Goal: Transaction & Acquisition: Obtain resource

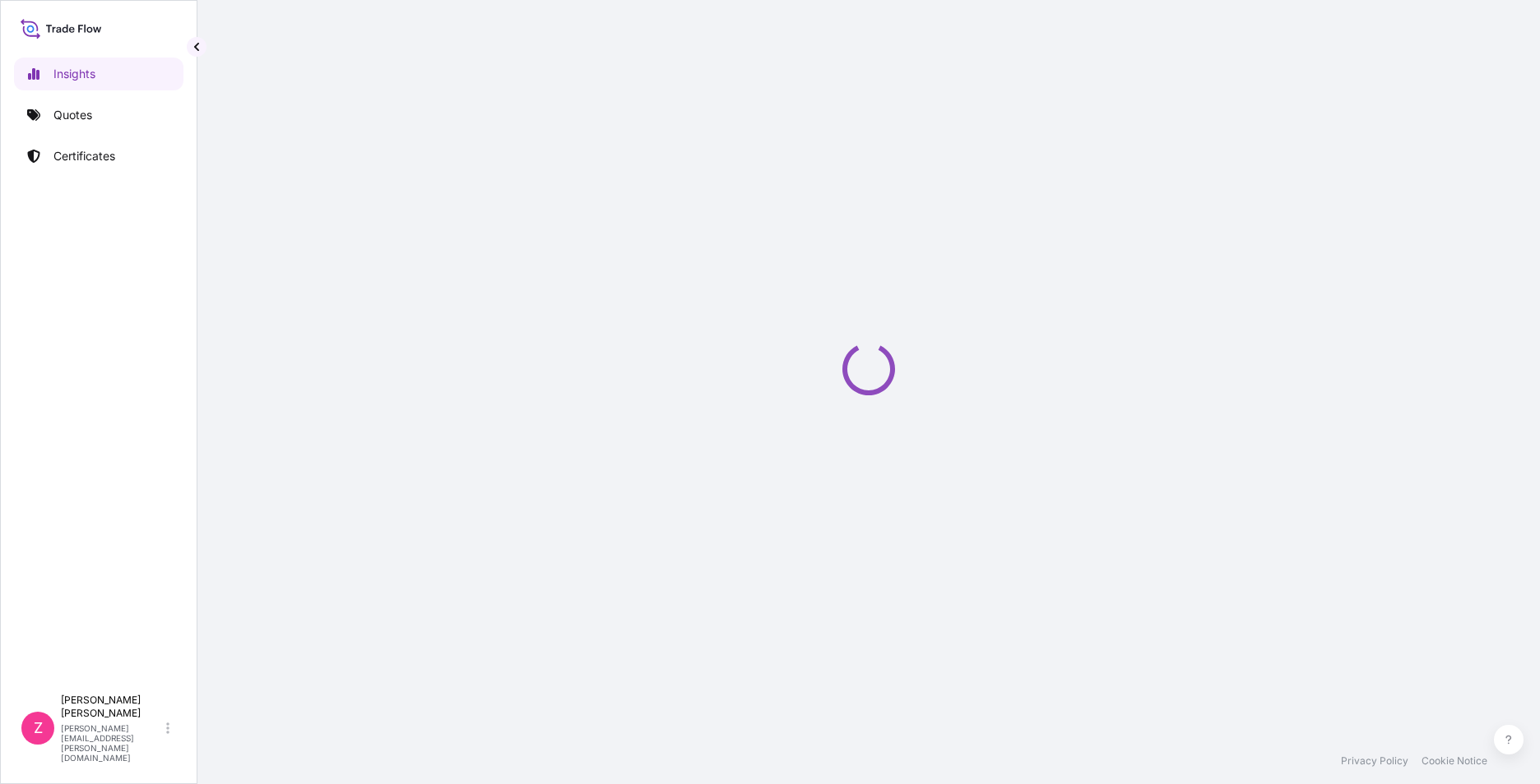
select select "2025"
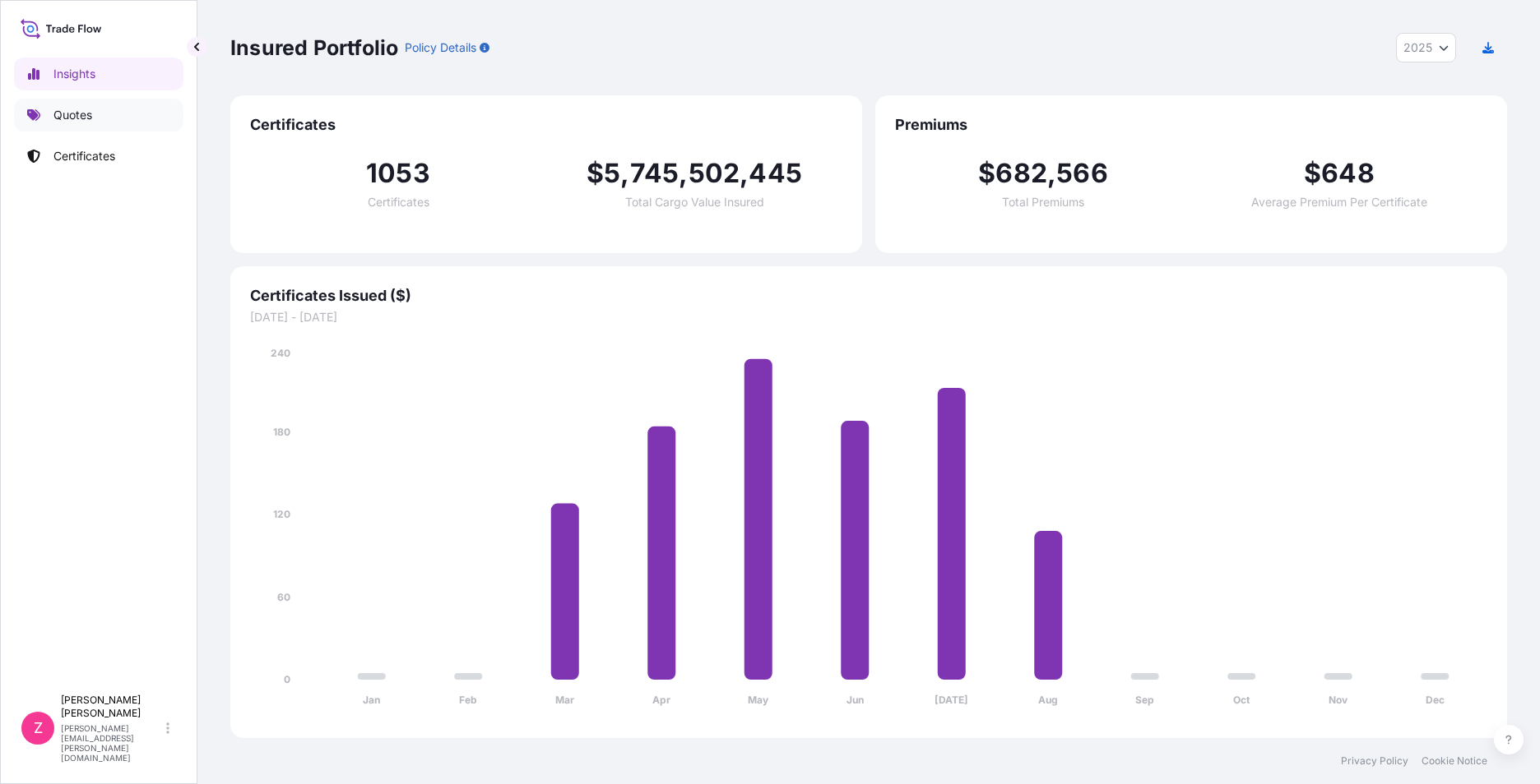
click at [72, 115] on p "Quotes" at bounding box center [73, 114] width 39 height 16
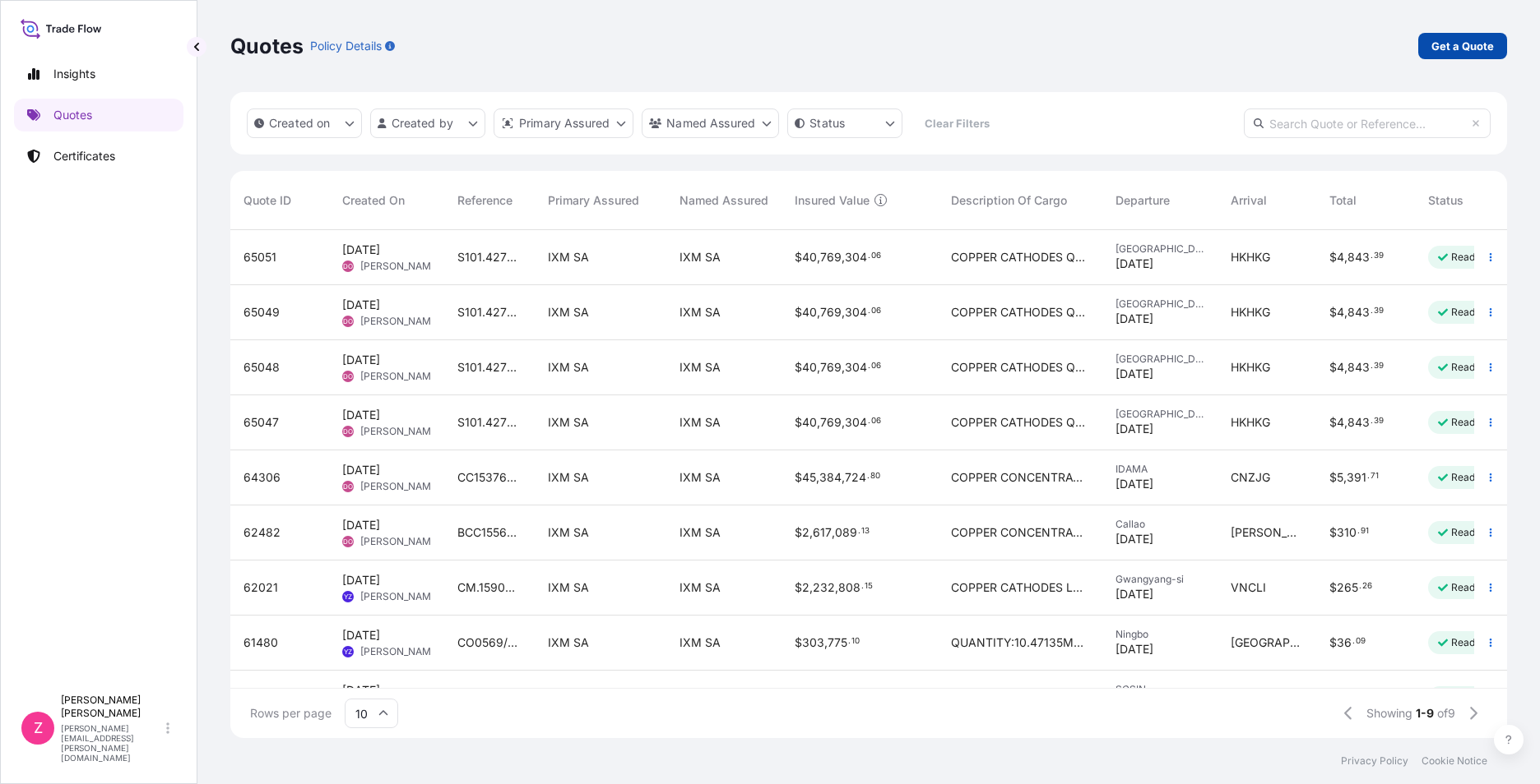
click at [1480, 38] on p "Get a Quote" at bounding box center [1463, 46] width 63 height 16
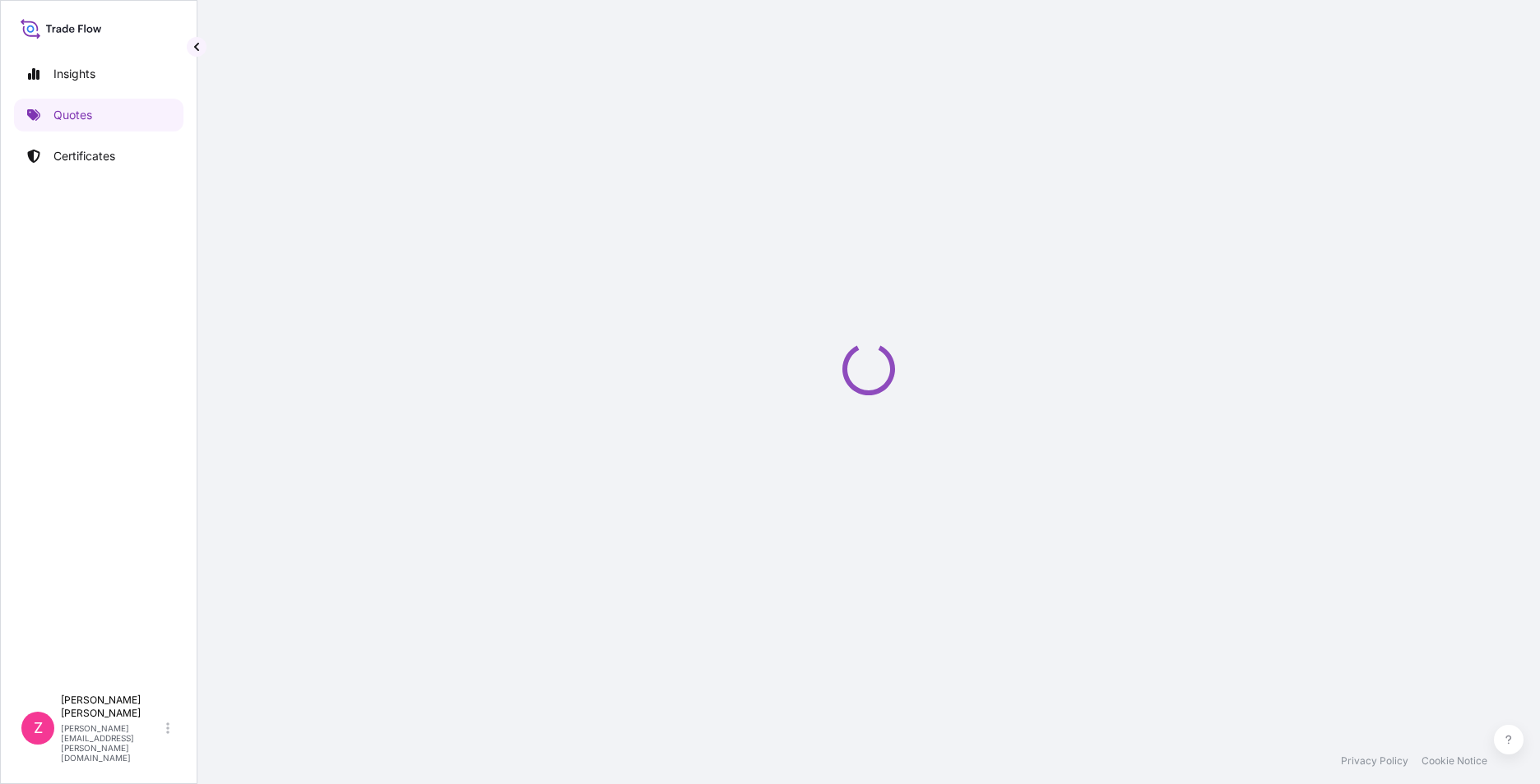
select select "Sea"
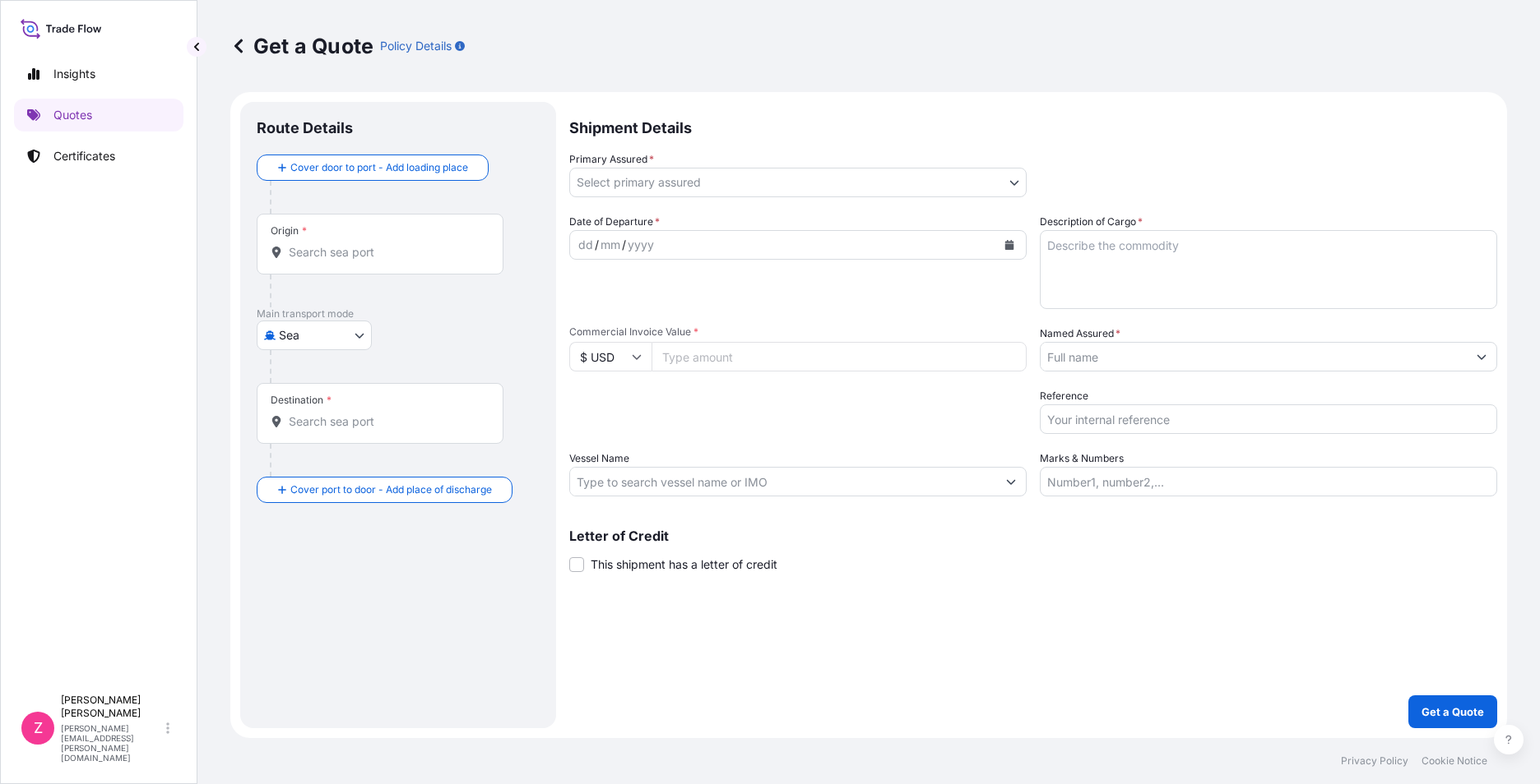
click at [389, 270] on div "Origin *" at bounding box center [380, 244] width 247 height 61
click at [389, 260] on input "Origin *" at bounding box center [385, 252] width 194 height 16
click at [313, 262] on div "Origin *" at bounding box center [380, 244] width 247 height 61
click at [313, 260] on input "Origin * Please select an origin" at bounding box center [385, 252] width 194 height 16
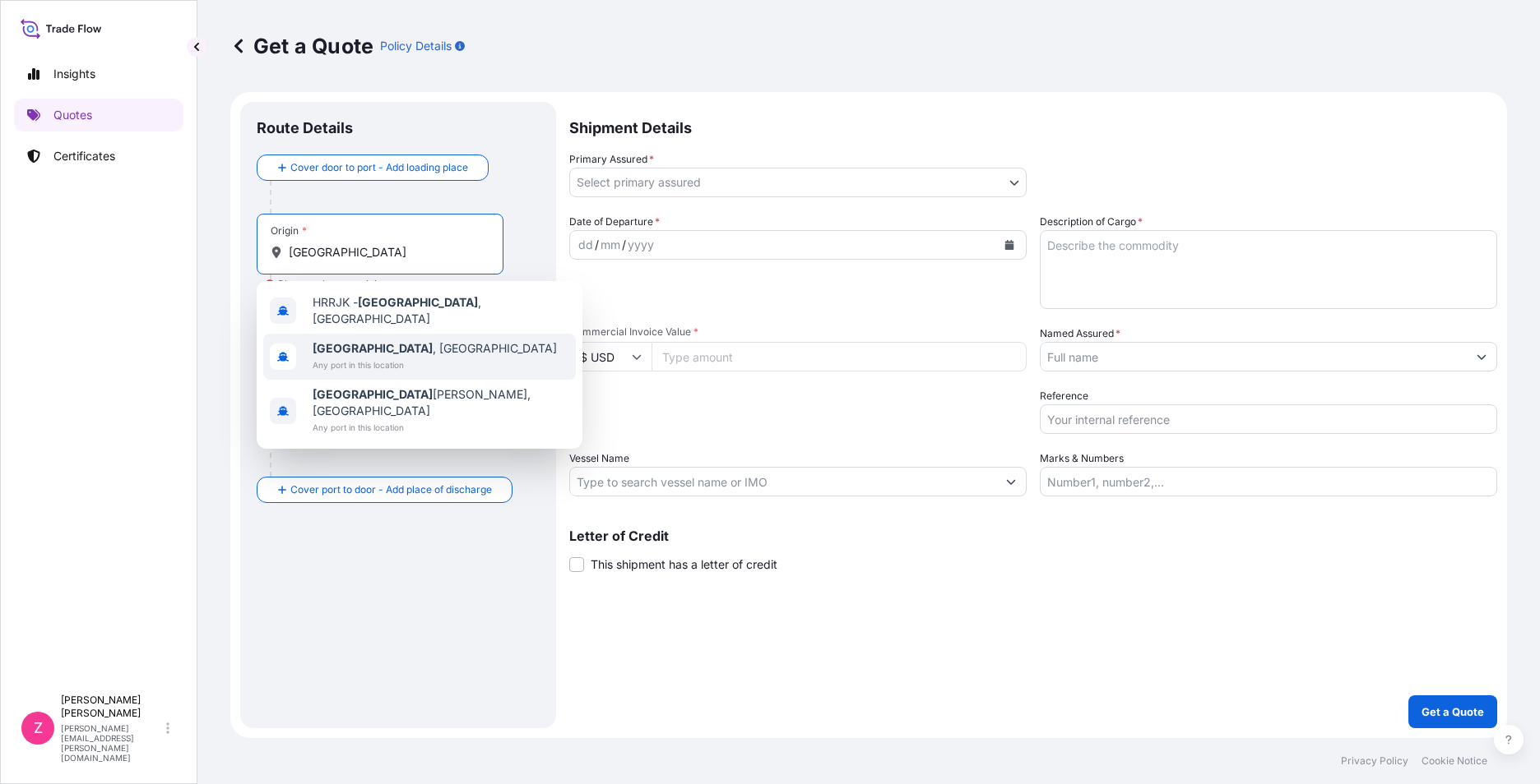
click at [378, 357] on span "Any port in this location" at bounding box center [435, 364] width 244 height 16
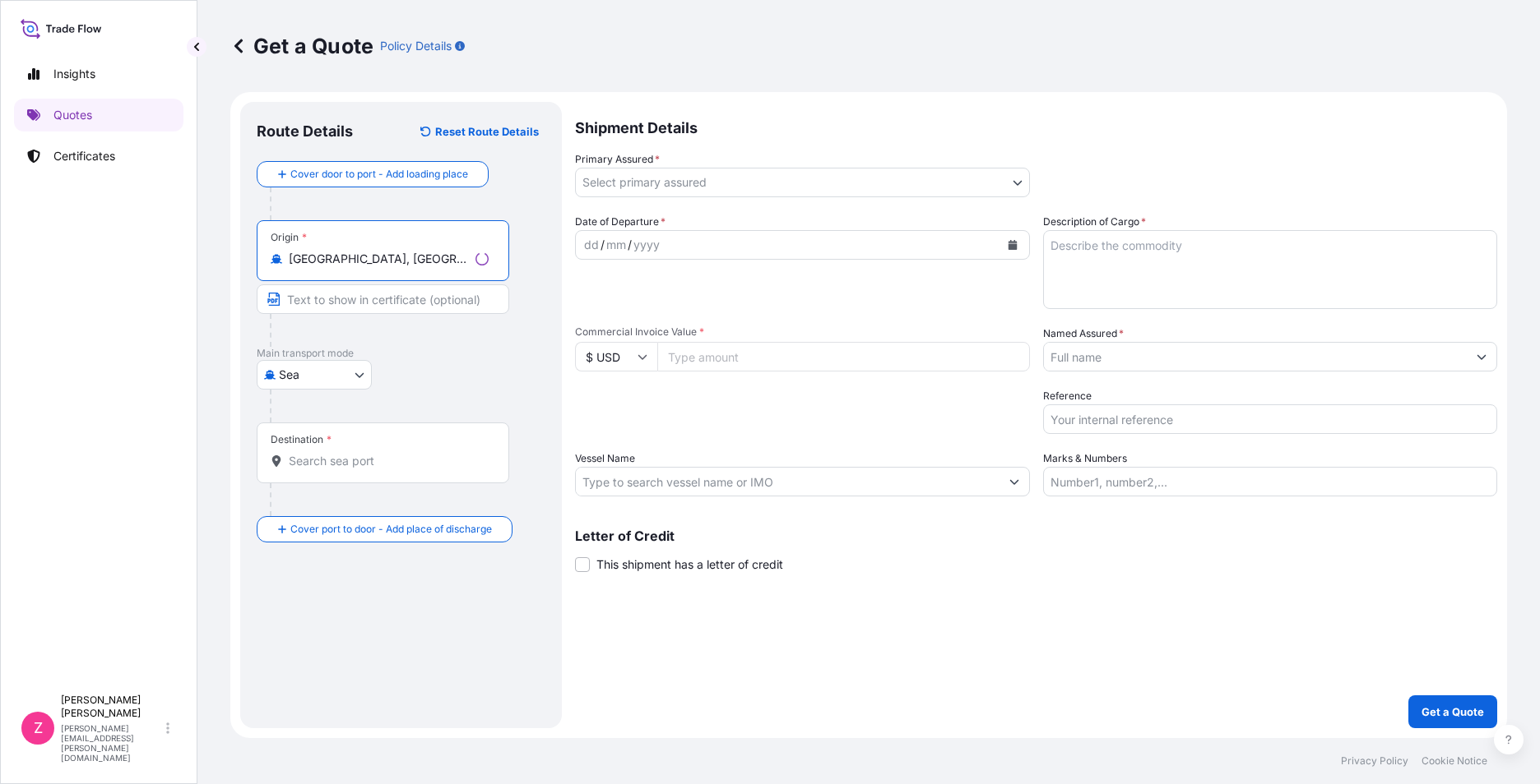
type input "[GEOGRAPHIC_DATA], [GEOGRAPHIC_DATA]"
click at [389, 469] on div "Destination *" at bounding box center [383, 453] width 253 height 61
click at [455, 473] on div "Destination *" at bounding box center [380, 453] width 247 height 61
click at [455, 470] on input "Destination *" at bounding box center [385, 460] width 194 height 16
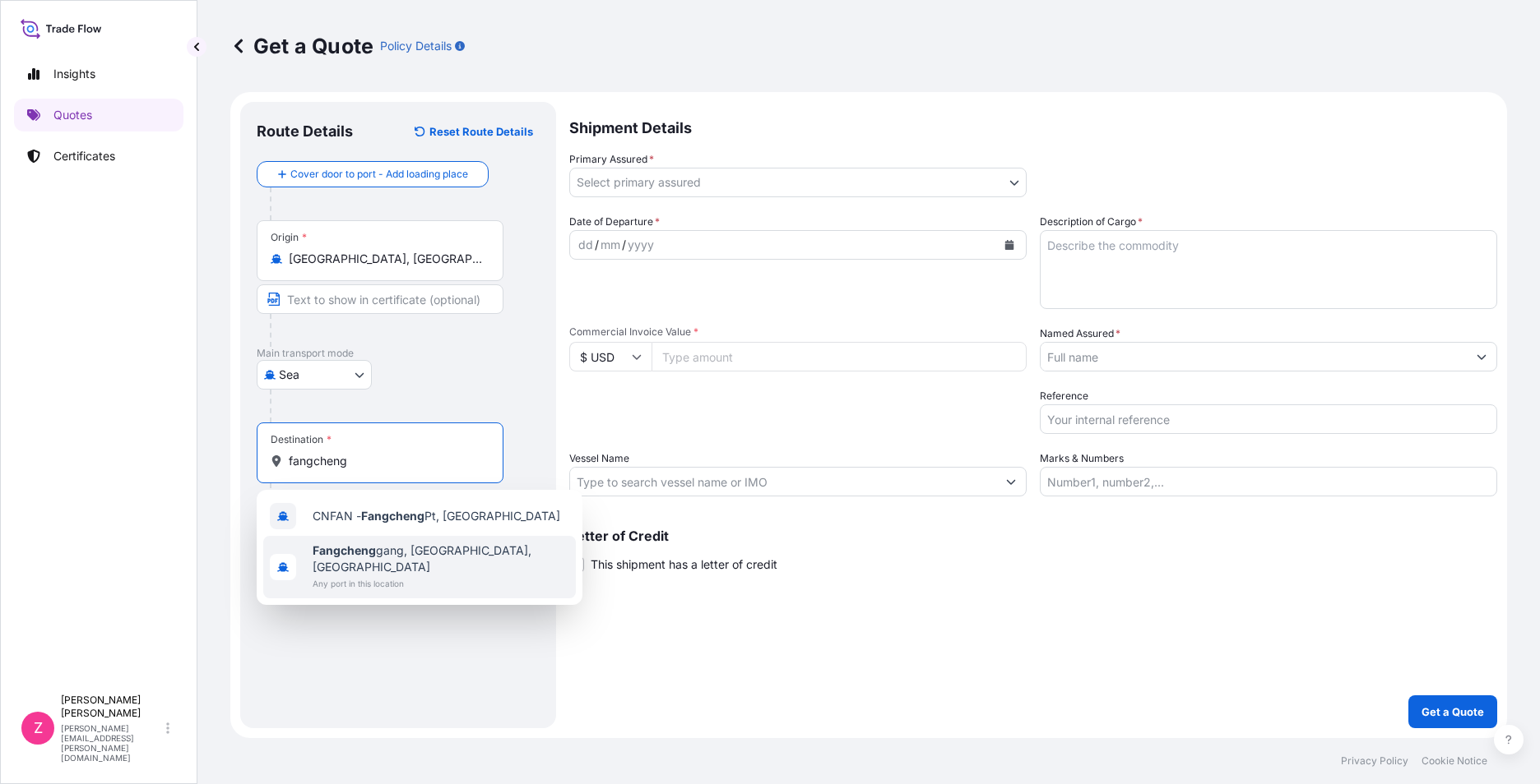
click at [421, 549] on span "Fangcheng gang, [GEOGRAPHIC_DATA], [GEOGRAPHIC_DATA]" at bounding box center [441, 559] width 257 height 33
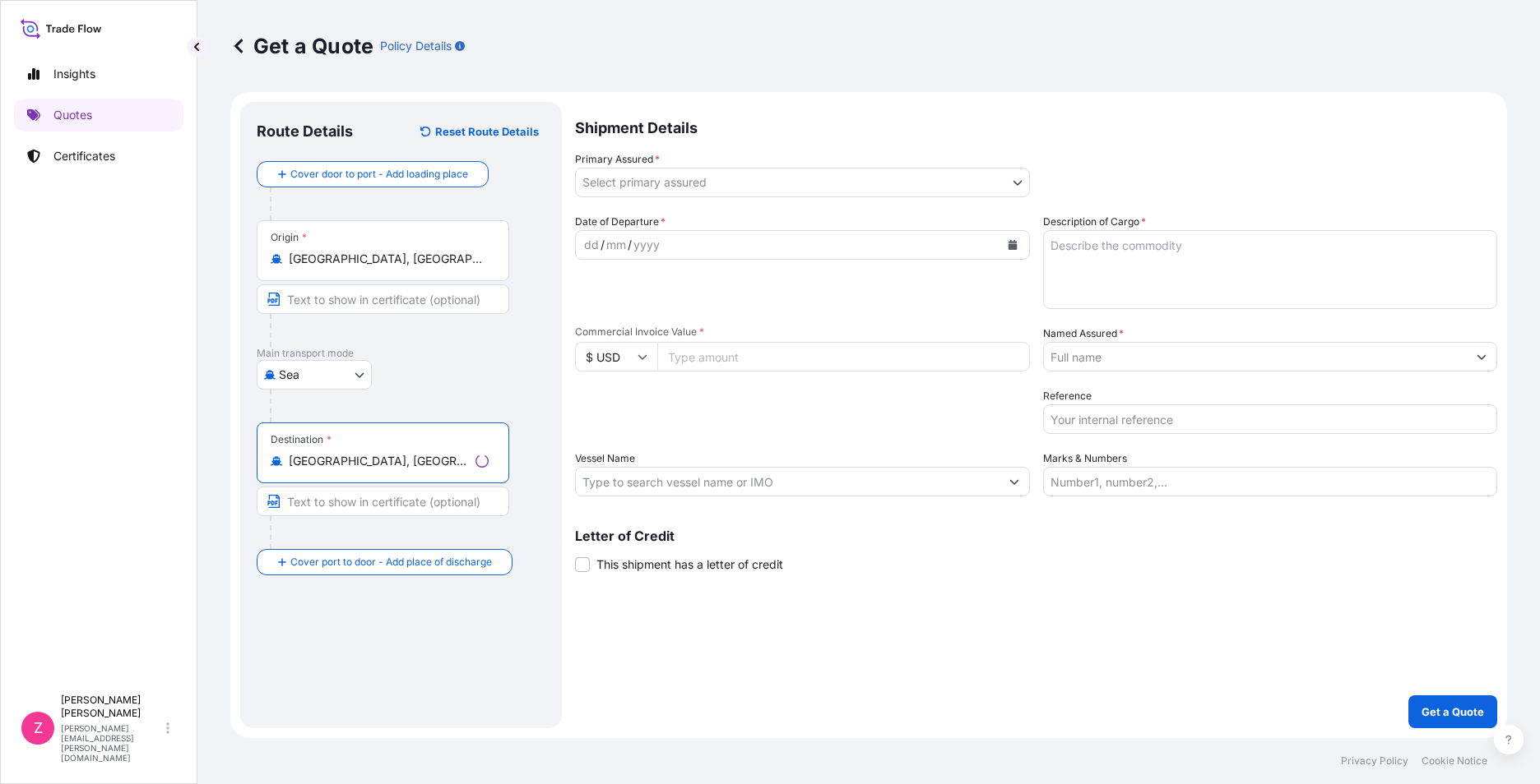
type input "[GEOGRAPHIC_DATA], [GEOGRAPHIC_DATA], [GEOGRAPHIC_DATA]"
click at [366, 507] on input "Text to appear on certificate" at bounding box center [383, 501] width 253 height 30
type input "FANGCHENG, [GEOGRAPHIC_DATA]"
click at [705, 187] on body "Insights Quotes Certificates Z [PERSON_NAME] [PERSON_NAME][EMAIL_ADDRESS][PERSO…" at bounding box center [770, 392] width 1540 height 784
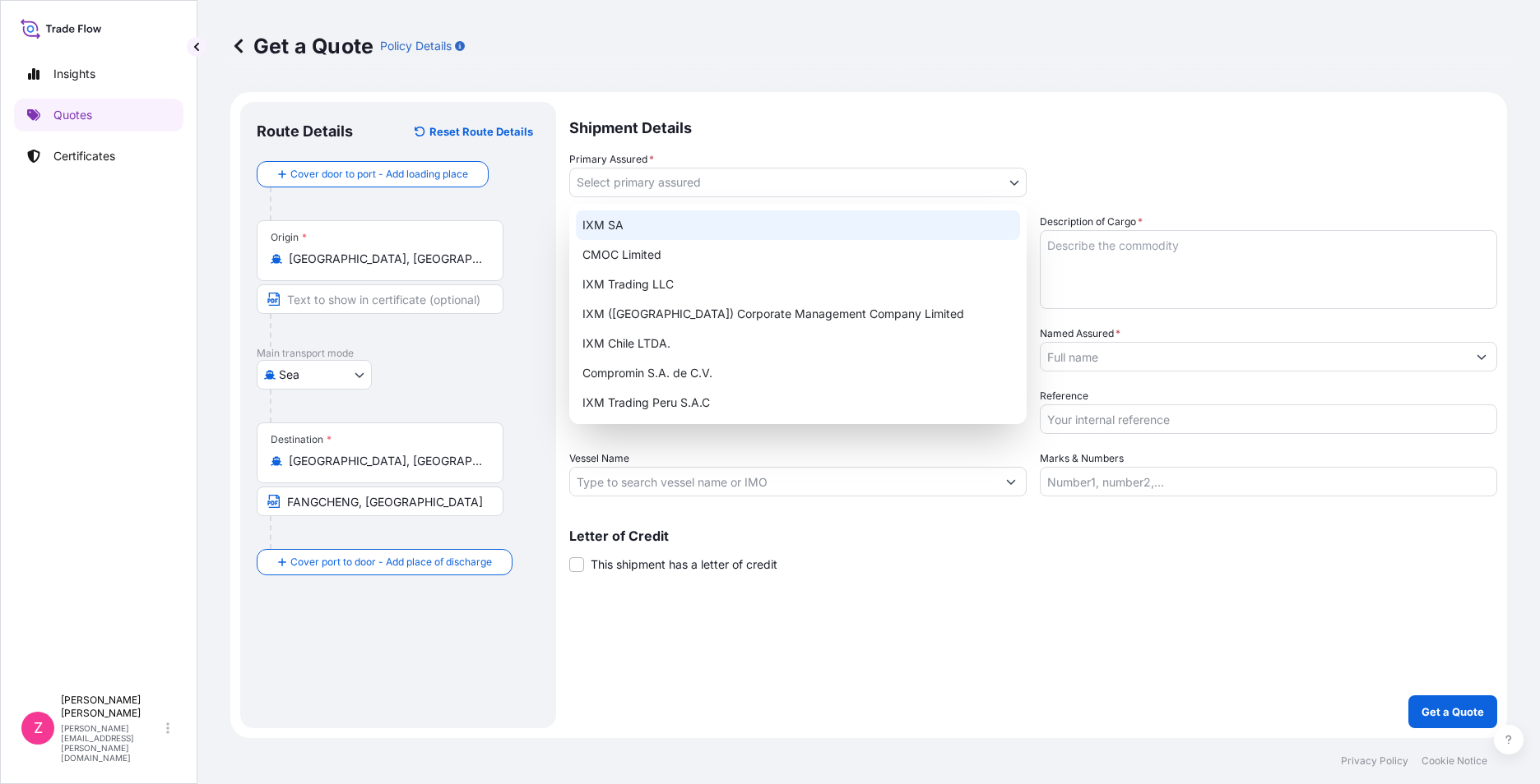
click at [712, 225] on div "IXM SA" at bounding box center [798, 225] width 444 height 30
select select "31846"
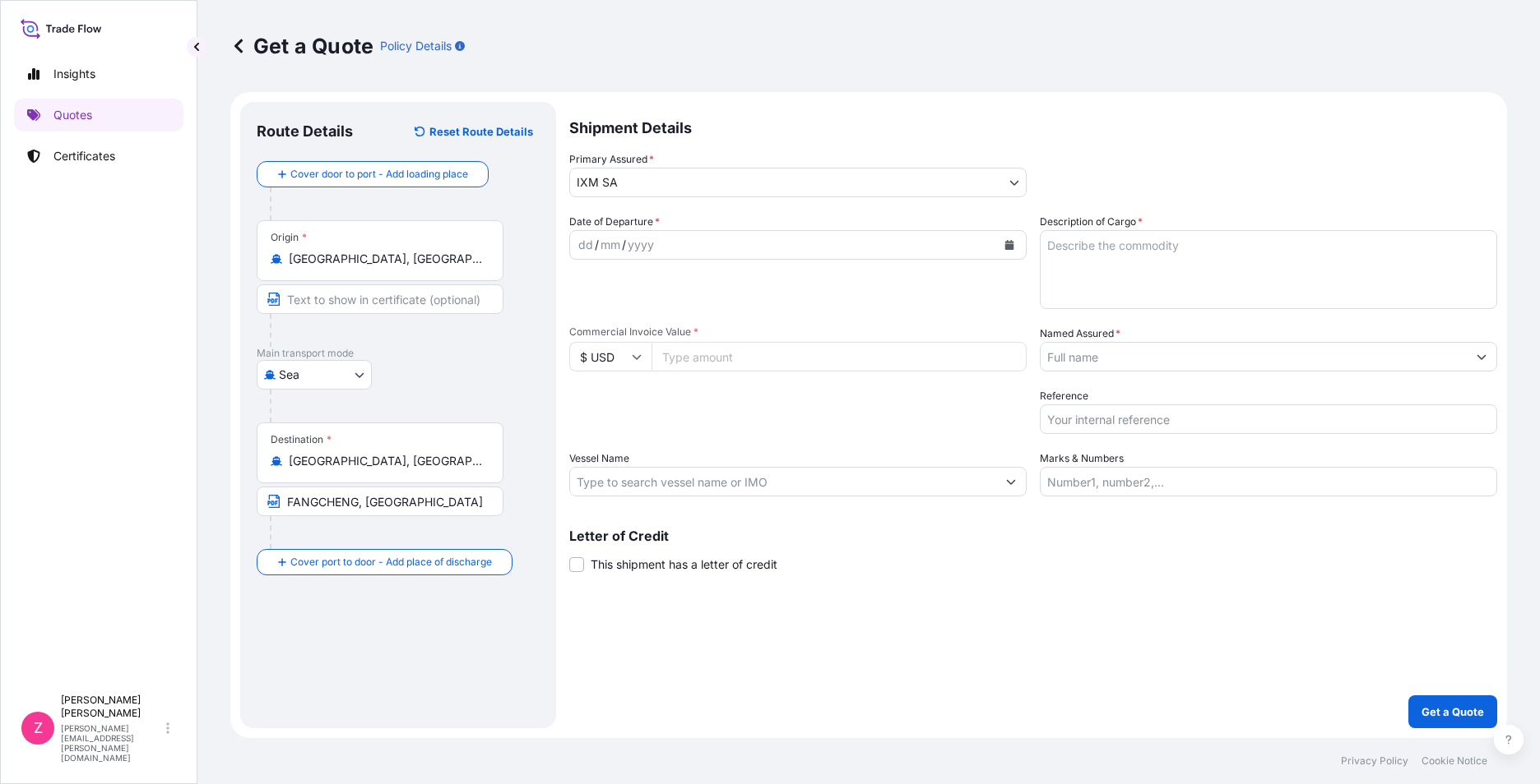
click at [1010, 244] on icon "Calendar" at bounding box center [1009, 245] width 9 height 10
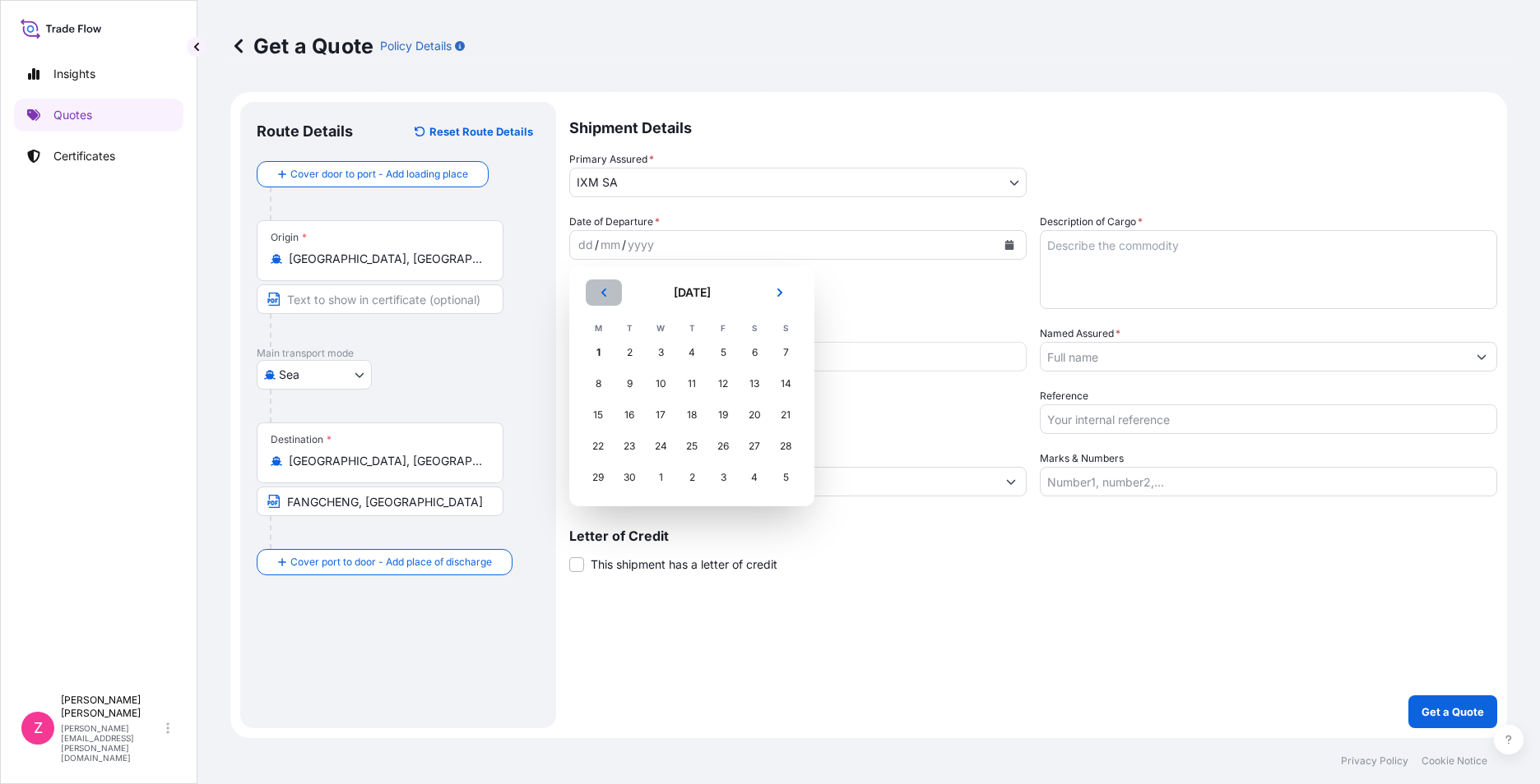
click at [597, 294] on button "Previous" at bounding box center [604, 292] width 36 height 26
click at [687, 444] on div "21" at bounding box center [691, 446] width 30 height 30
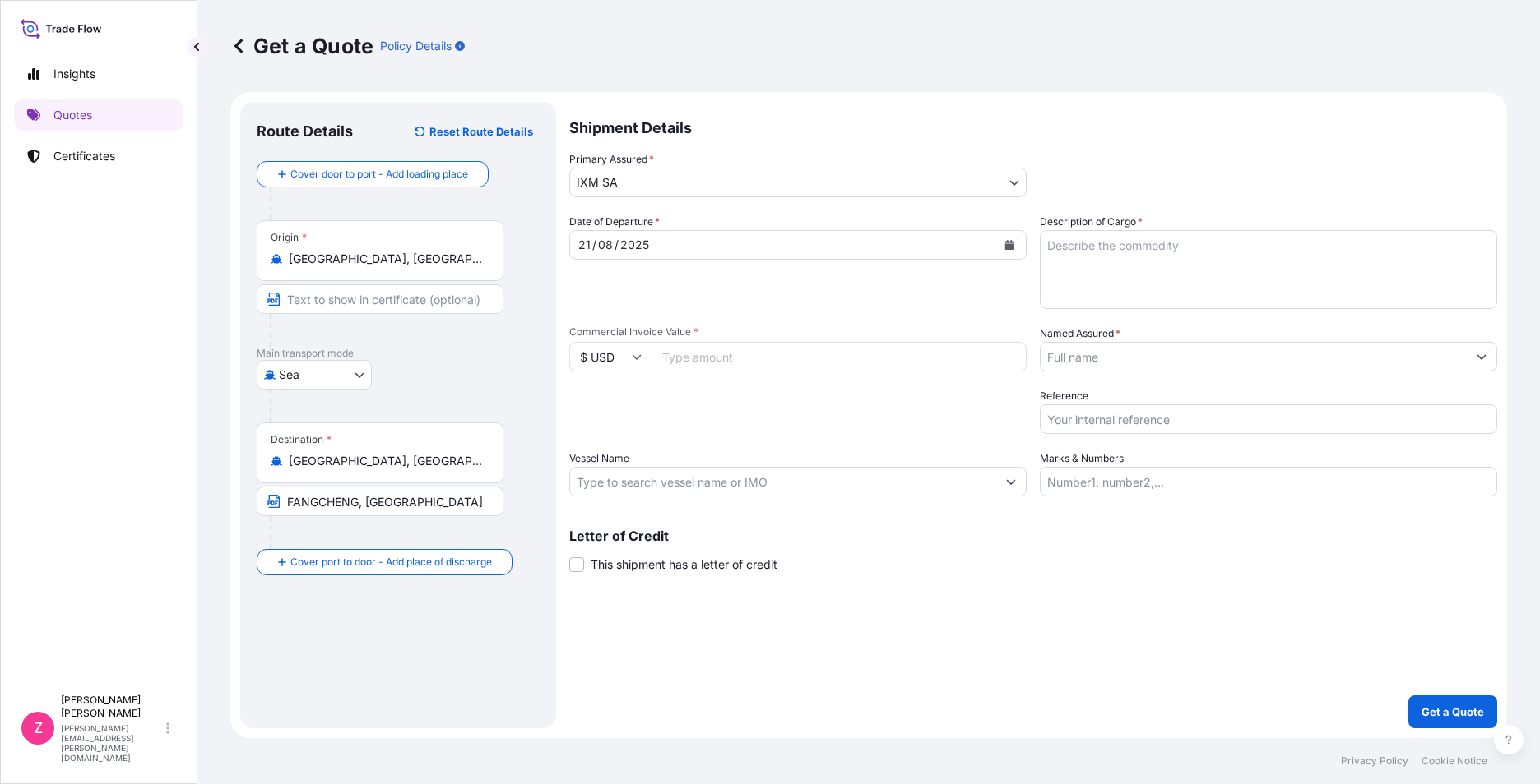
click at [770, 357] on input "Commercial Invoice Value *" at bounding box center [839, 357] width 375 height 30
paste input "3834038.36"
type input "3834038.36"
click at [1167, 283] on textarea "Description of Cargo *" at bounding box center [1268, 270] width 457 height 79
click at [1169, 354] on input "Named Assured *" at bounding box center [1253, 357] width 426 height 30
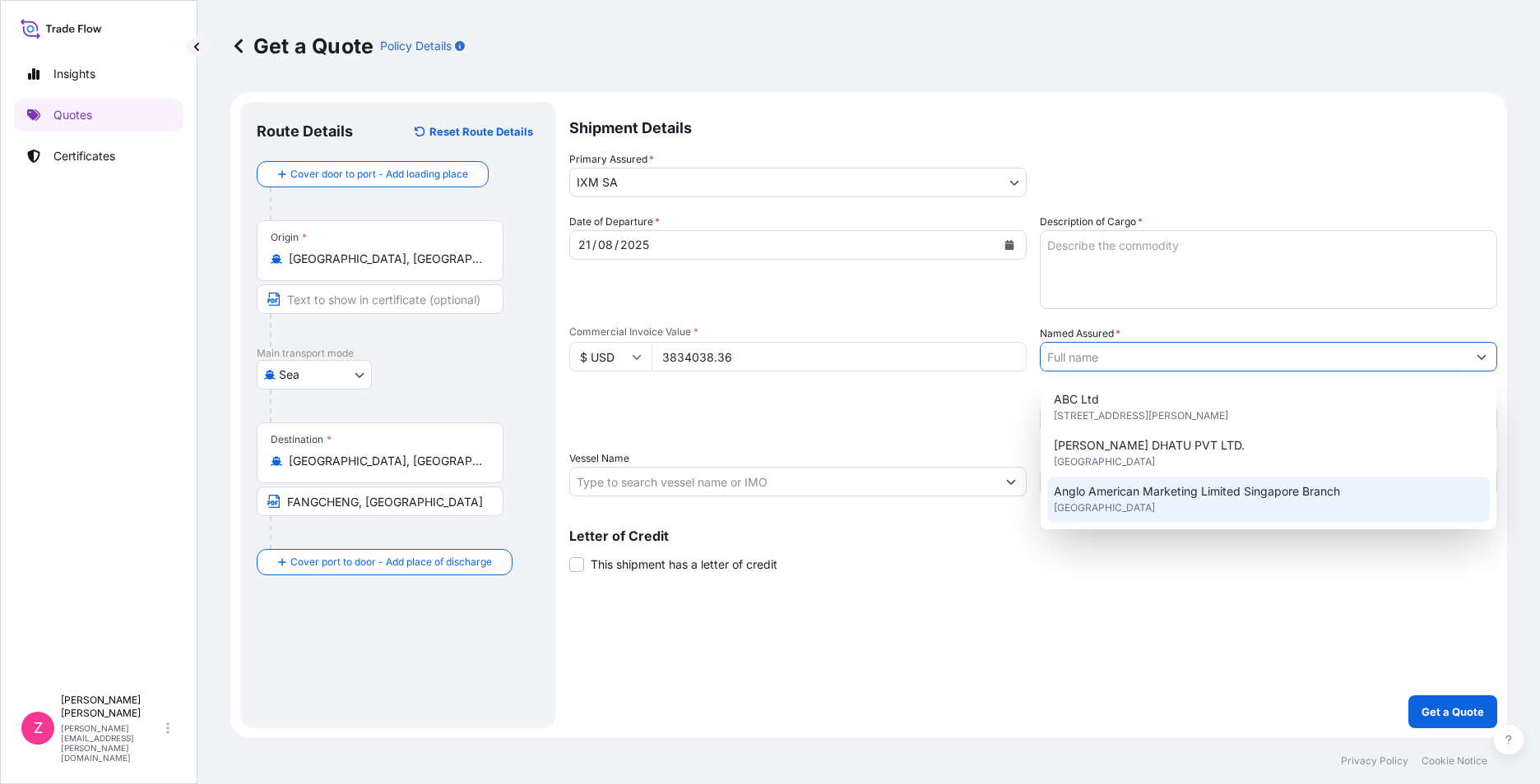
click at [1229, 487] on span "Anglo American Marketing Limited Singapore Branch" at bounding box center [1197, 491] width 287 height 16
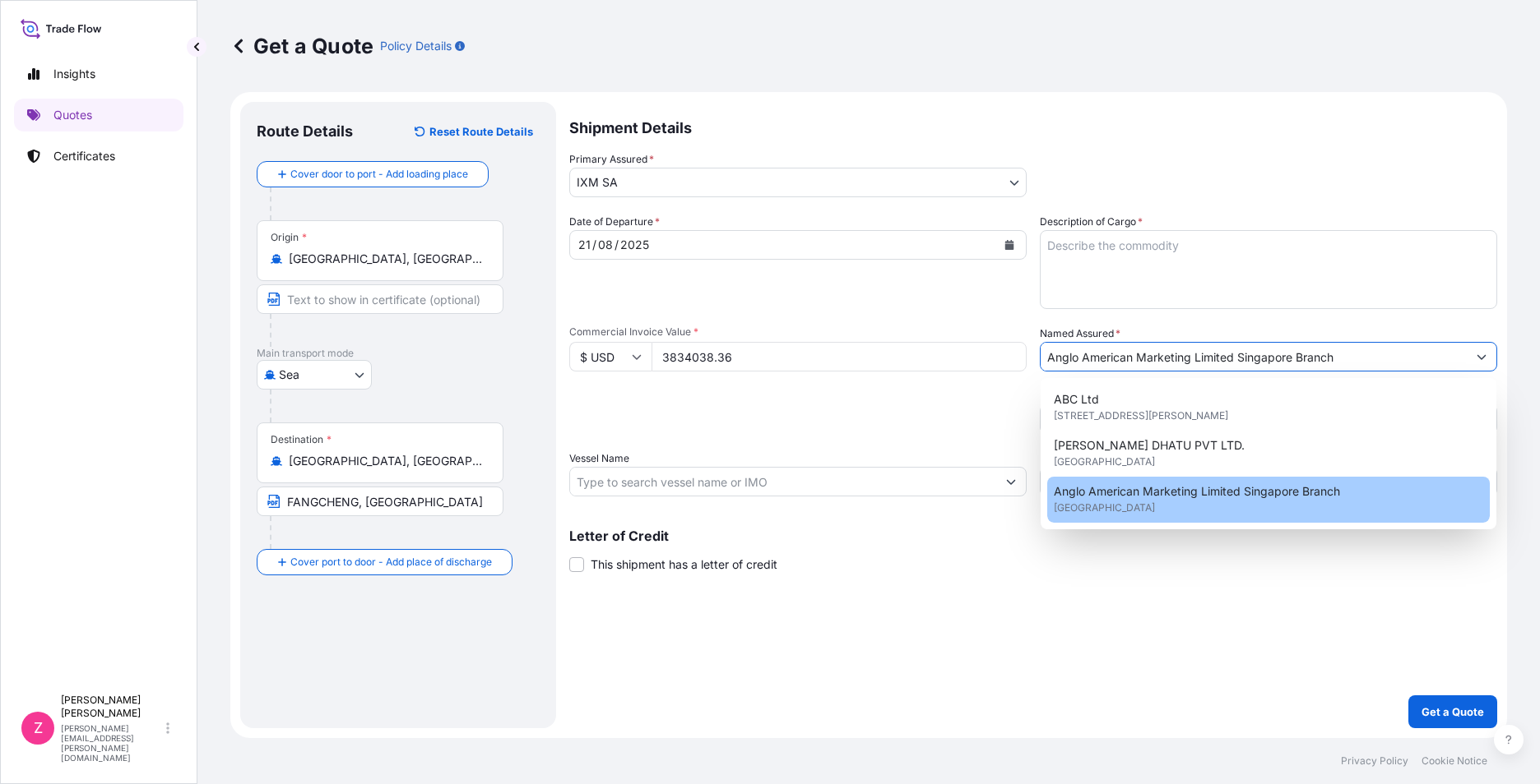
type input "Anglo American Marketing Limited Singapore Branch"
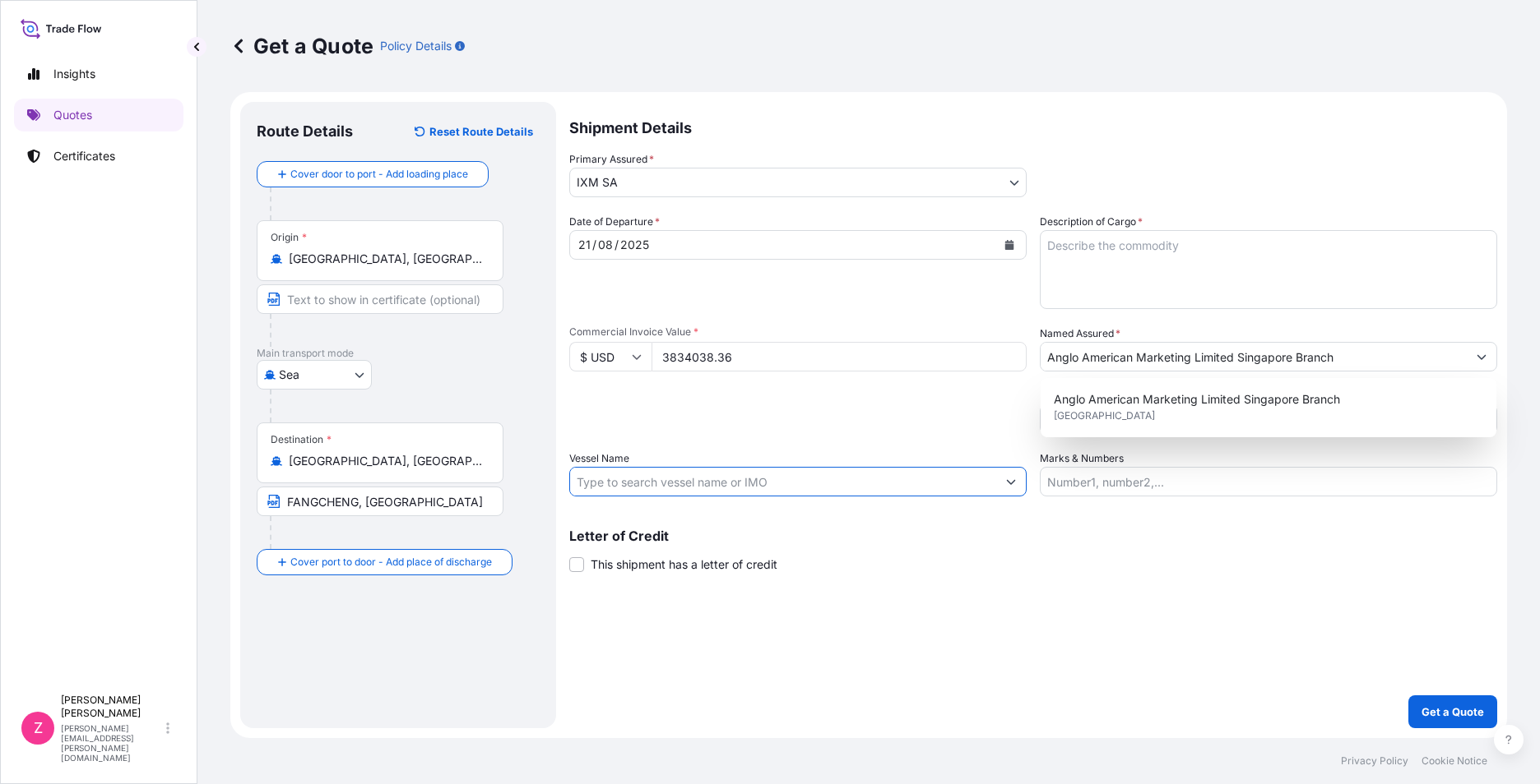
click at [881, 493] on input "Vessel Name" at bounding box center [783, 481] width 426 height 30
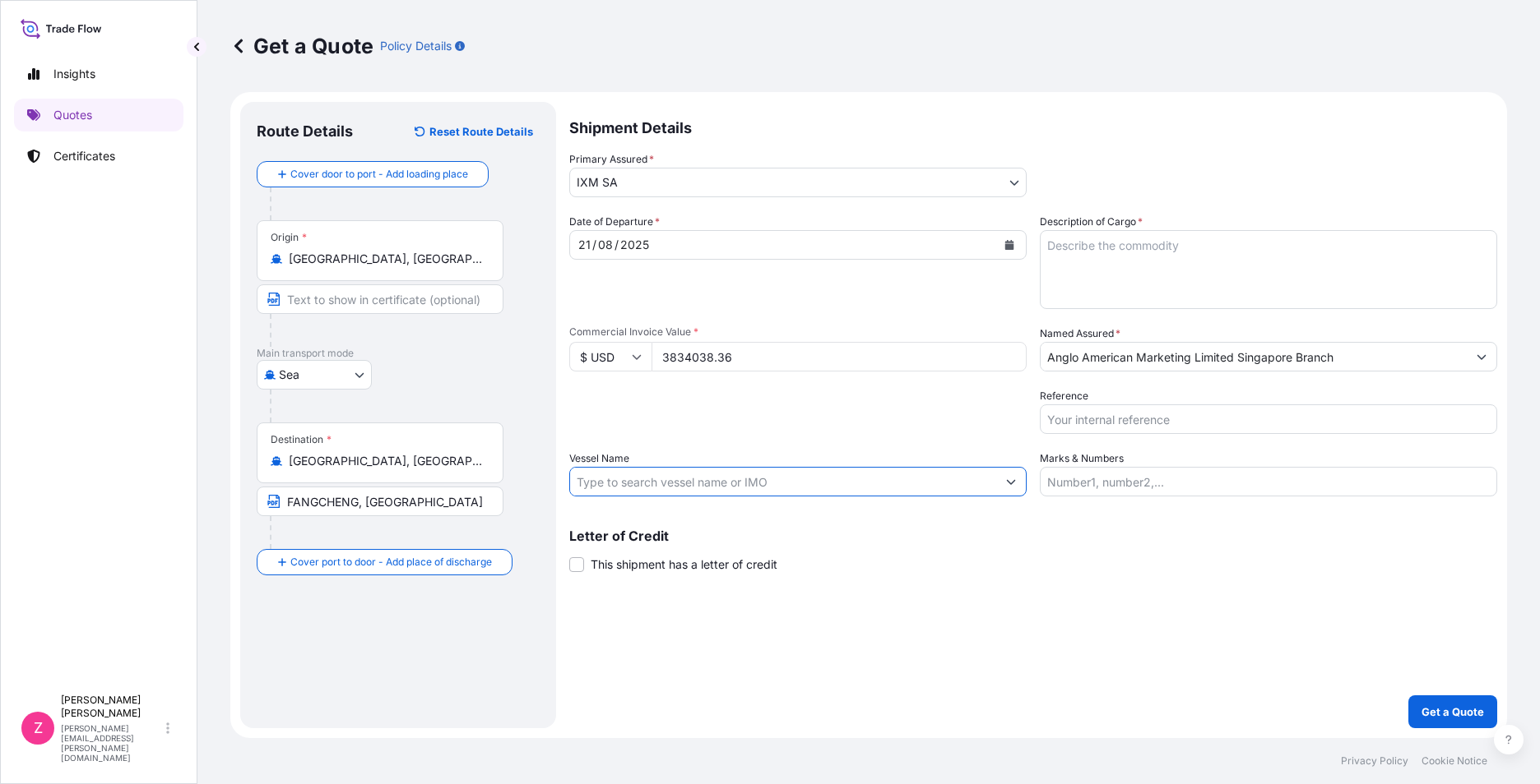
paste input "CMA CGM PLATINUM"
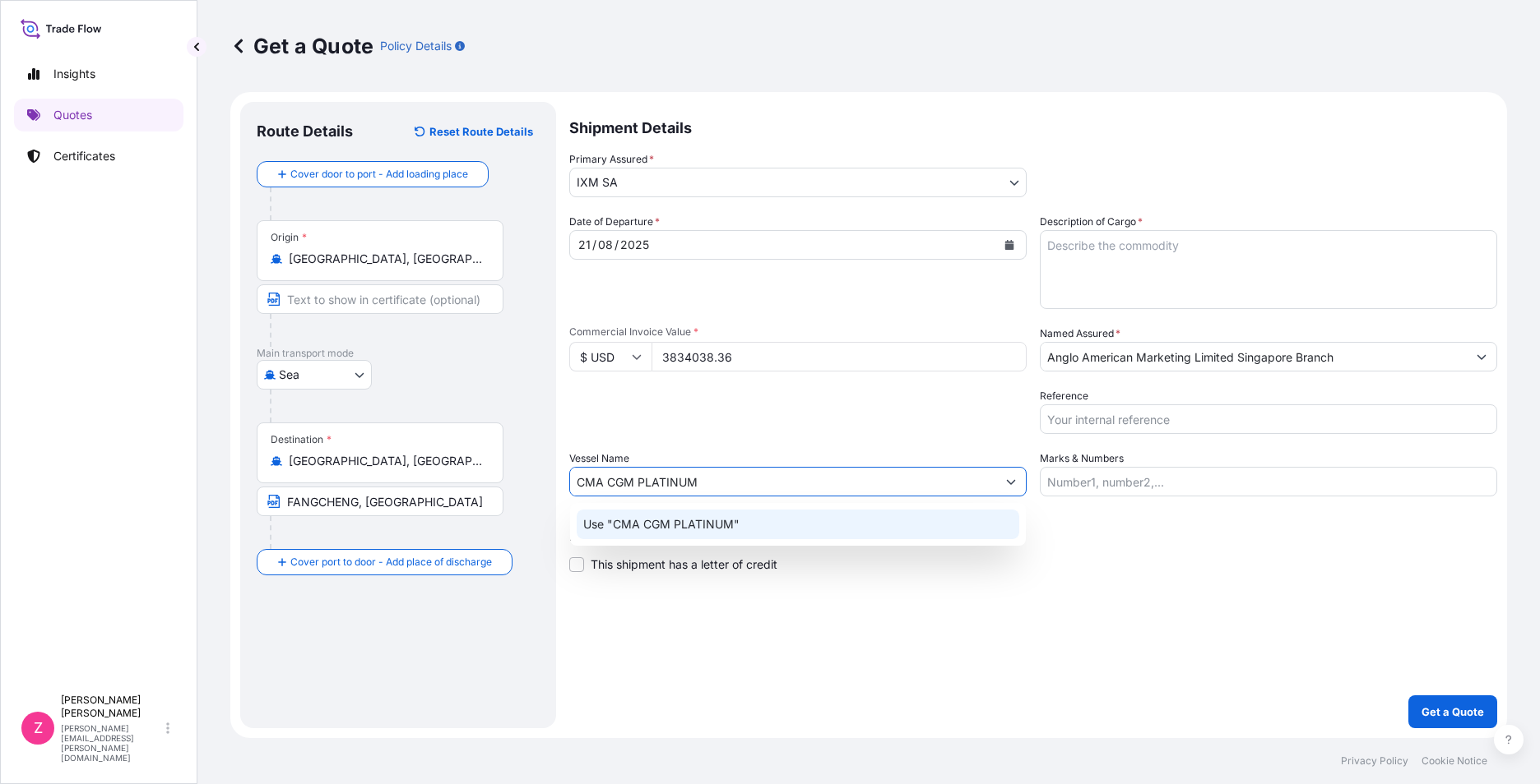
click at [821, 528] on div "Use "CMA CGM PLATINUM"" at bounding box center [798, 524] width 443 height 30
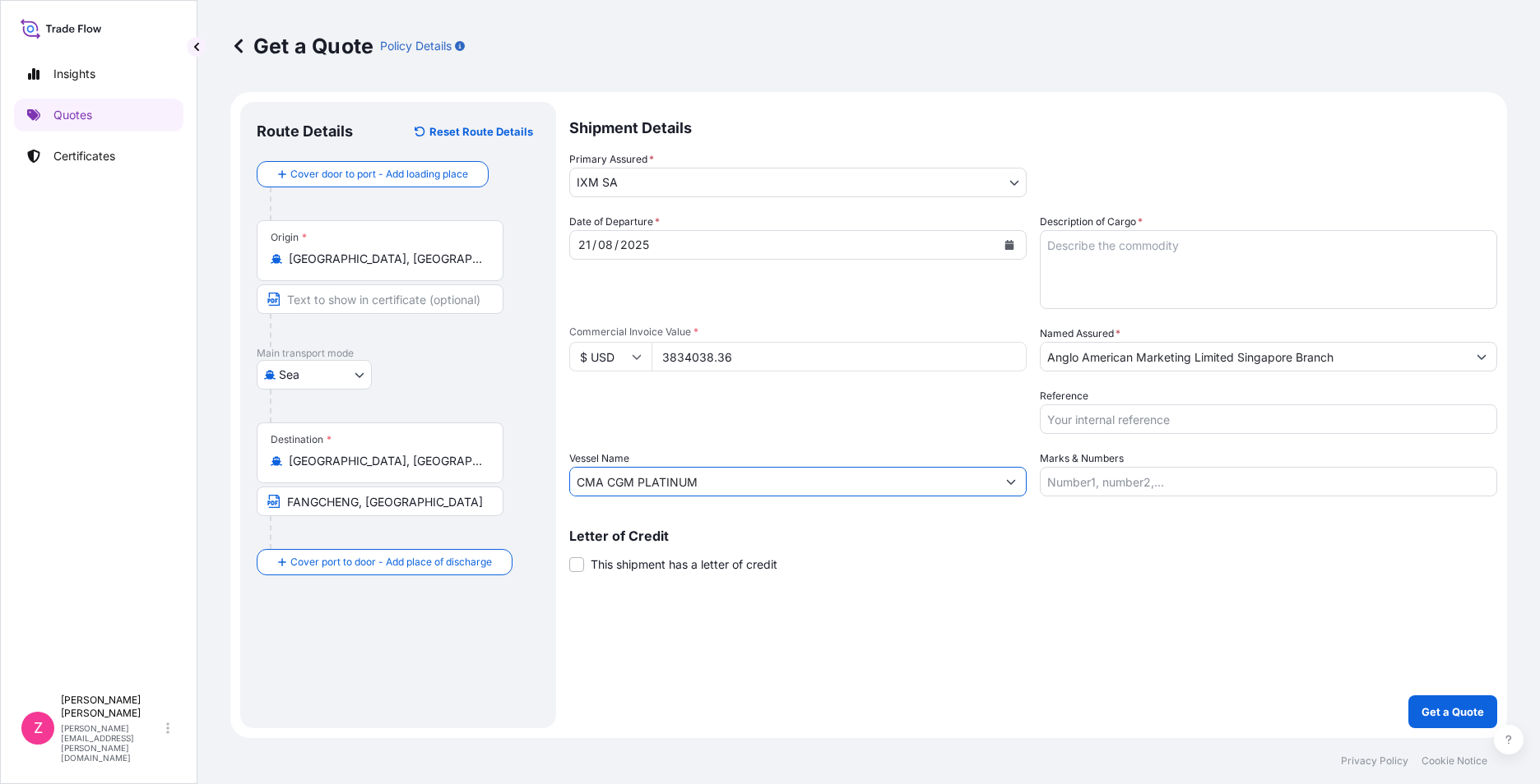
type input "CMA CGM PLATINUM"
click at [1044, 605] on div "Shipment Details Primary Assured * IXM SA IXM SA CMOC Limited IXM Trading LLC I…" at bounding box center [1033, 414] width 928 height 626
drag, startPoint x: 1257, startPoint y: 244, endPoint x: 1272, endPoint y: 247, distance: 15.3
click at [1257, 244] on textarea "Description of Cargo *" at bounding box center [1268, 270] width 457 height 79
paste textarea "COPPER CONCENTRATES QUANTITY: 2004.140 WMT"
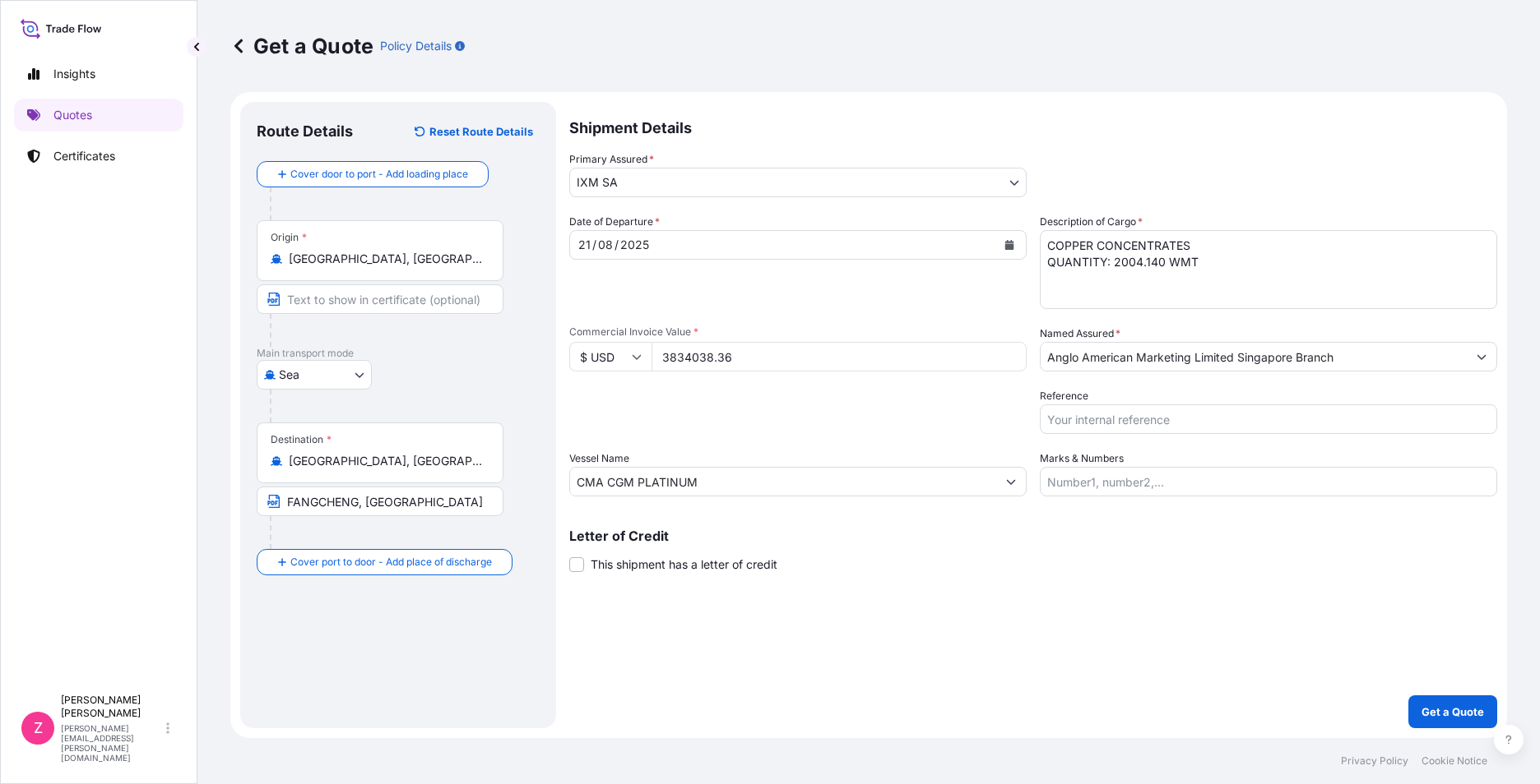
click at [1180, 289] on textarea "COPPER CONCENTRATES QUANTITY: 2004.140 WMT" at bounding box center [1268, 270] width 457 height 79
click at [1165, 264] on textarea "COPPER CONCENTRATES QUANTITY: 2004.140 WMT" at bounding box center [1268, 270] width 457 height 79
paste textarea "2011.12"
click at [1111, 270] on textarea "COPPER CONCENTRATES QUANTITY:2011.120 WMT" at bounding box center [1268, 270] width 457 height 79
type textarea "COPPER CONCENTRATES QUANTITY: 2011.120 WMT"
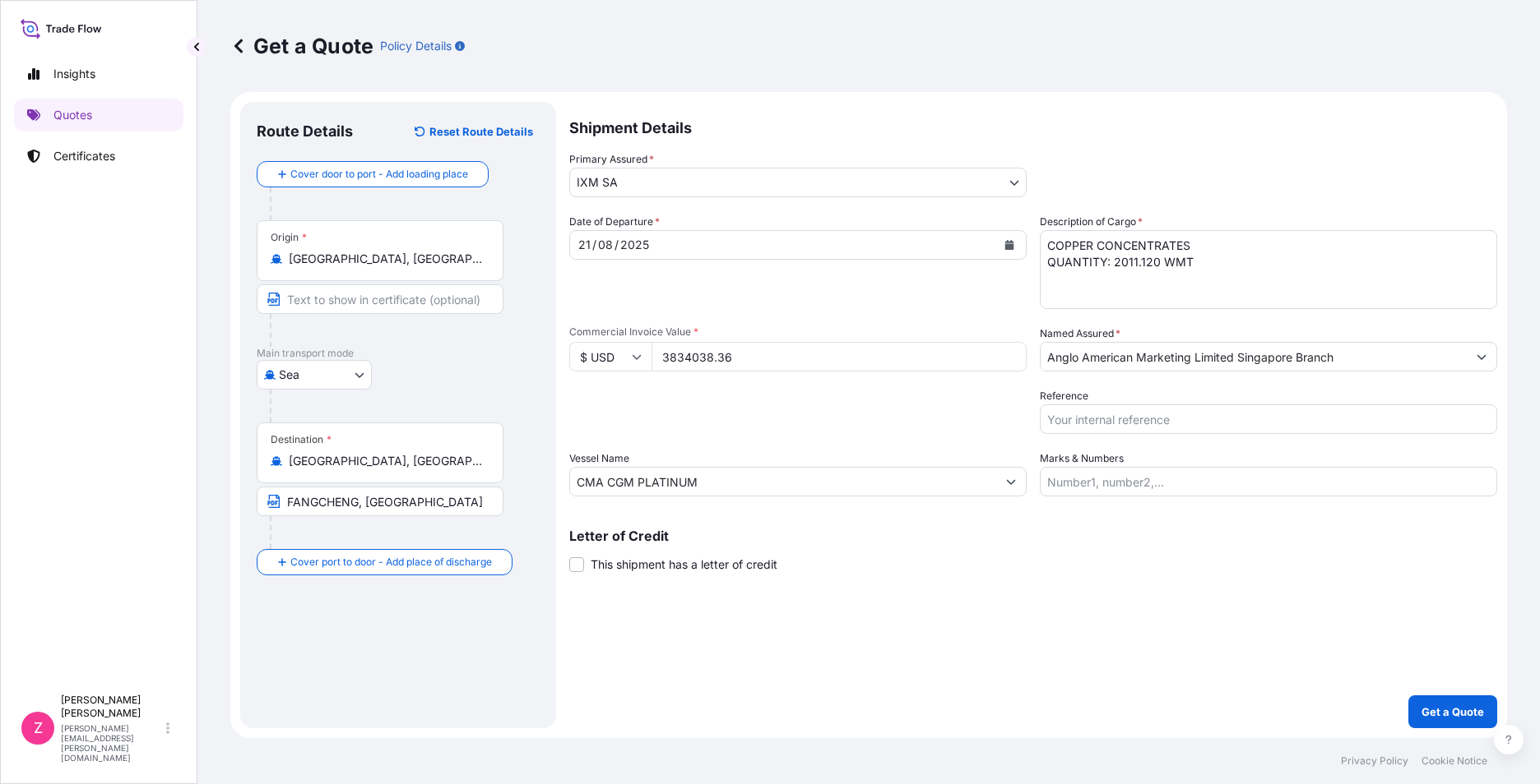
click at [1218, 434] on div "Date of Departure * [DATE] Cargo Category * Metals of every type and descriptio…" at bounding box center [1033, 355] width 928 height 283
click at [1227, 421] on input "Reference" at bounding box center [1268, 419] width 457 height 30
paste input "CC14990AS / BL NO.: BGD0119627"
click at [1260, 417] on input "CC14990AS / BL NO.: BGD0119627" at bounding box center [1268, 419] width 457 height 30
click at [1107, 416] on input "CC14990AS / BL NO.: BGD0119628" at bounding box center [1268, 419] width 457 height 30
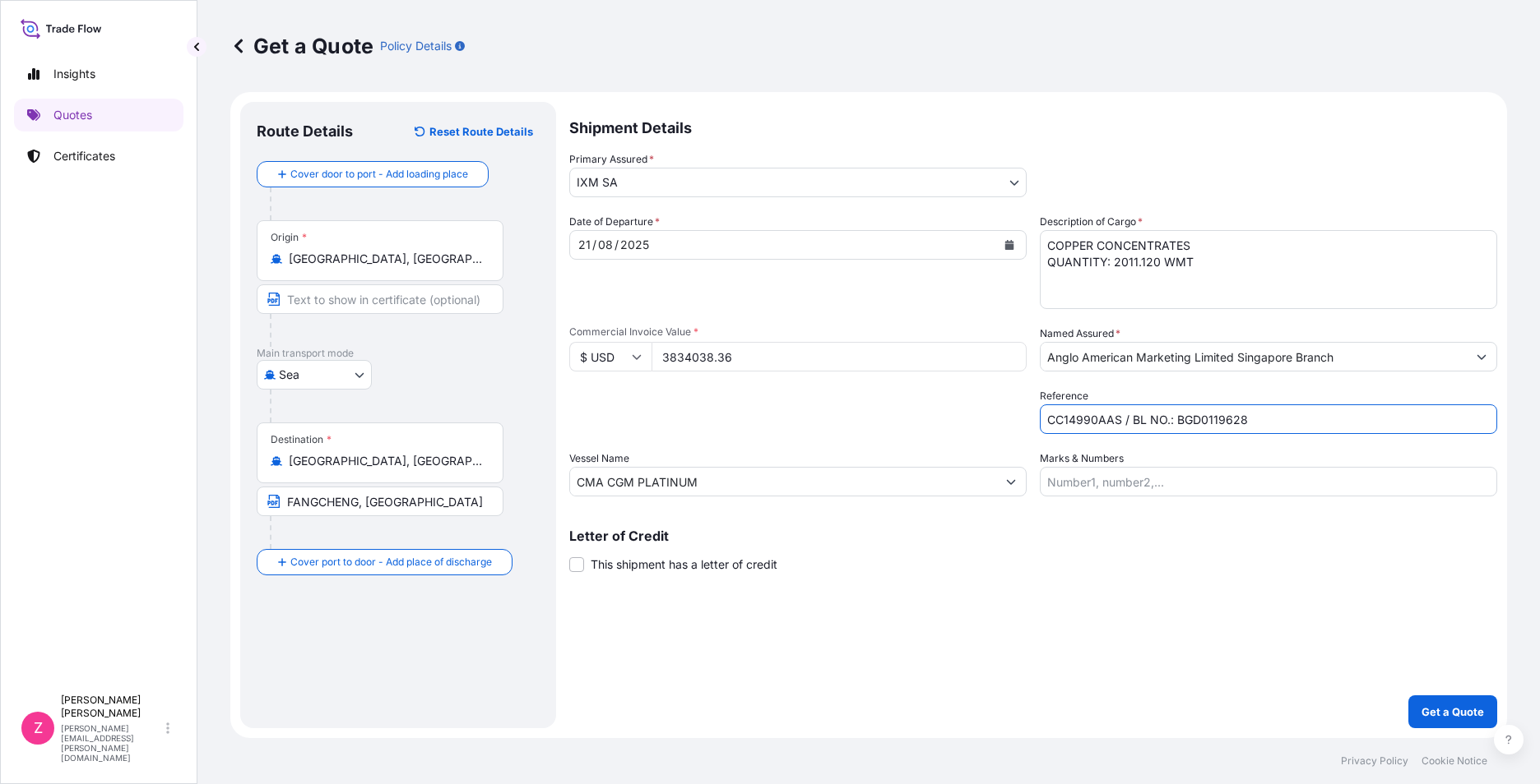
type input "CC14990AAS / BL NO.: BGD0119628"
click at [1396, 630] on div "Shipment Details Primary Assured * IXM SA IXM SA CMOC Limited IXM Trading LLC I…" at bounding box center [1033, 414] width 928 height 626
click at [1437, 707] on p "Get a Quote" at bounding box center [1453, 711] width 63 height 16
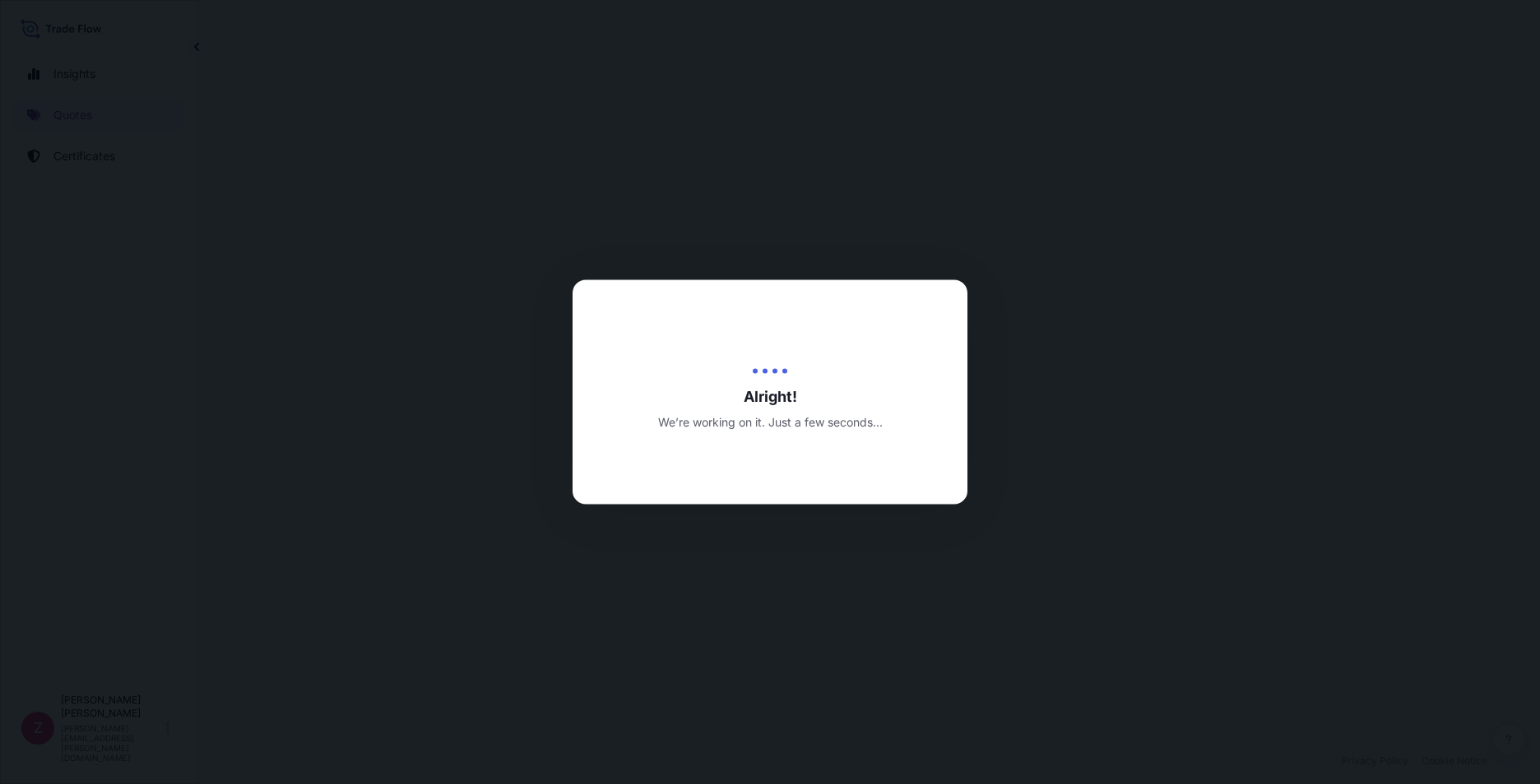
select select "Sea"
select select "31846"
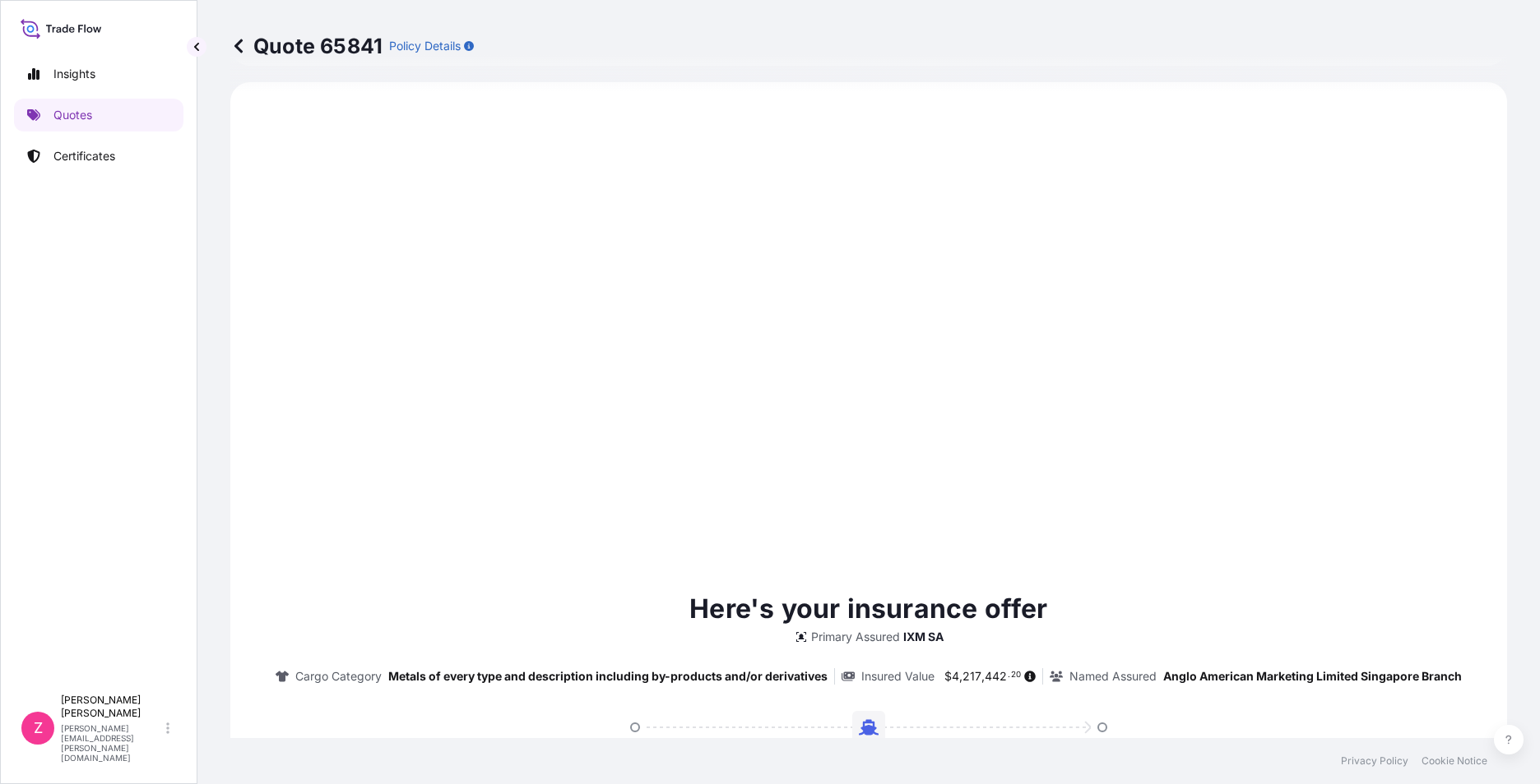
scroll to position [1690, 0]
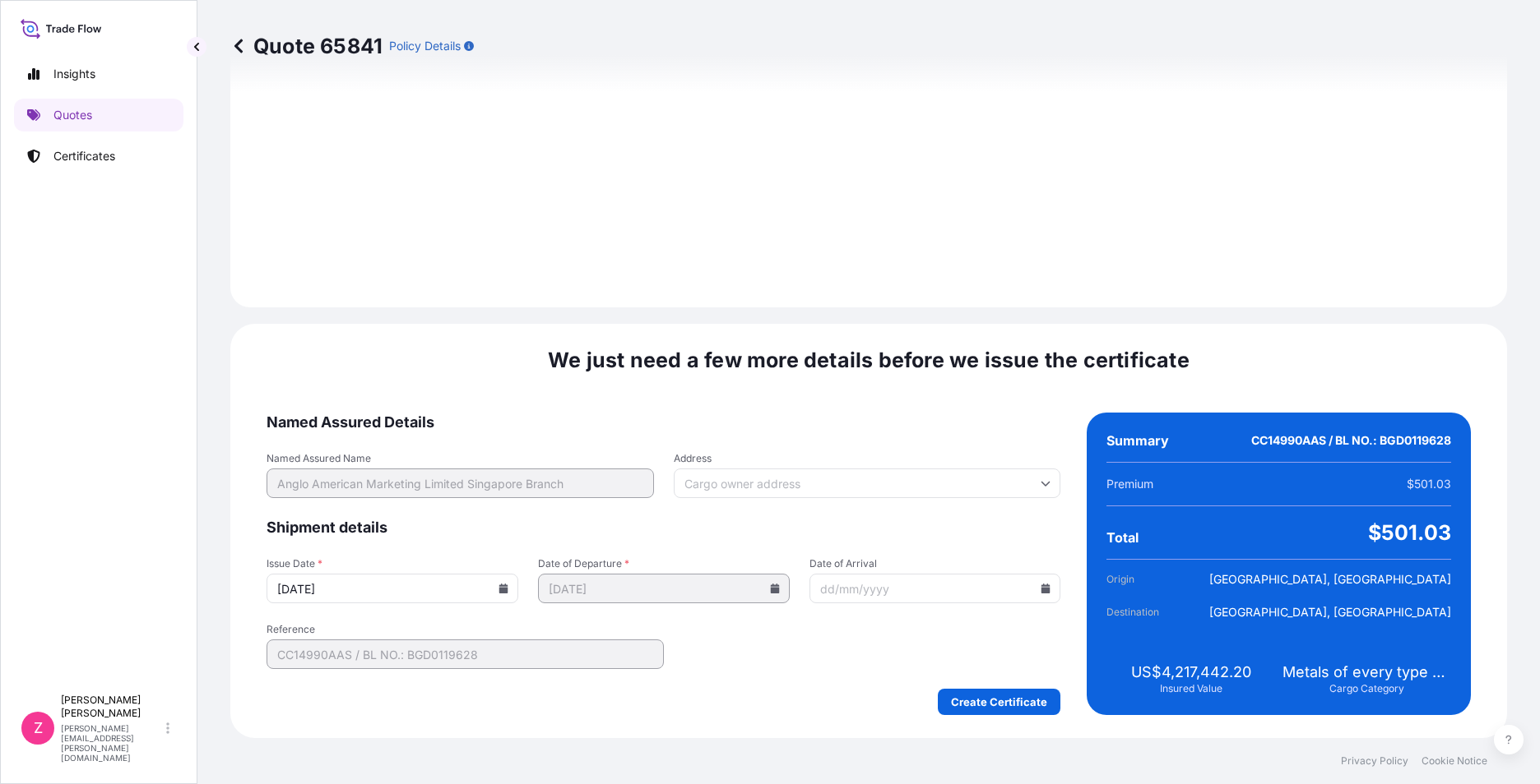
click at [499, 588] on icon at bounding box center [504, 589] width 10 height 10
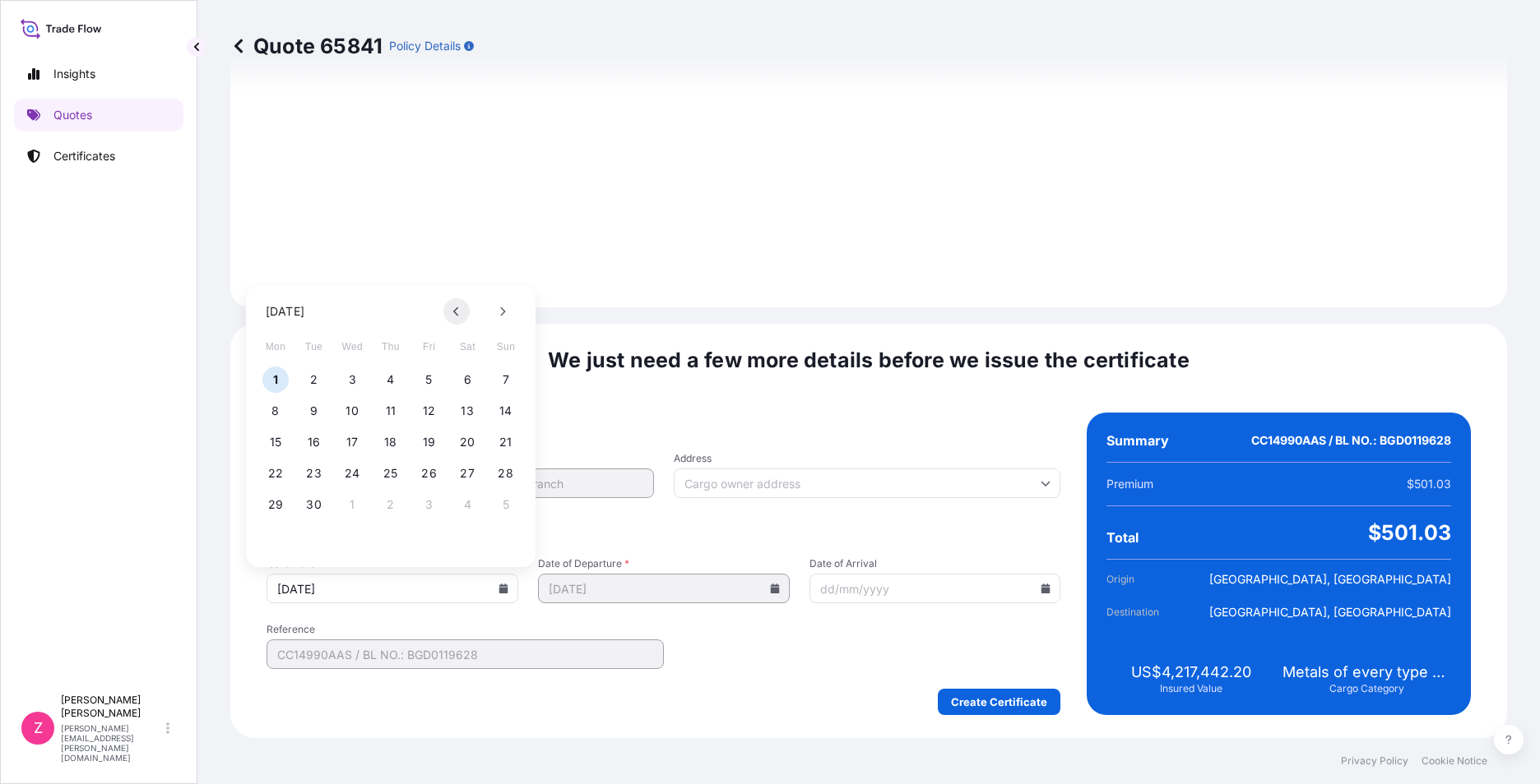
click at [457, 306] on button at bounding box center [456, 311] width 26 height 26
click at [382, 468] on button "21" at bounding box center [390, 473] width 26 height 26
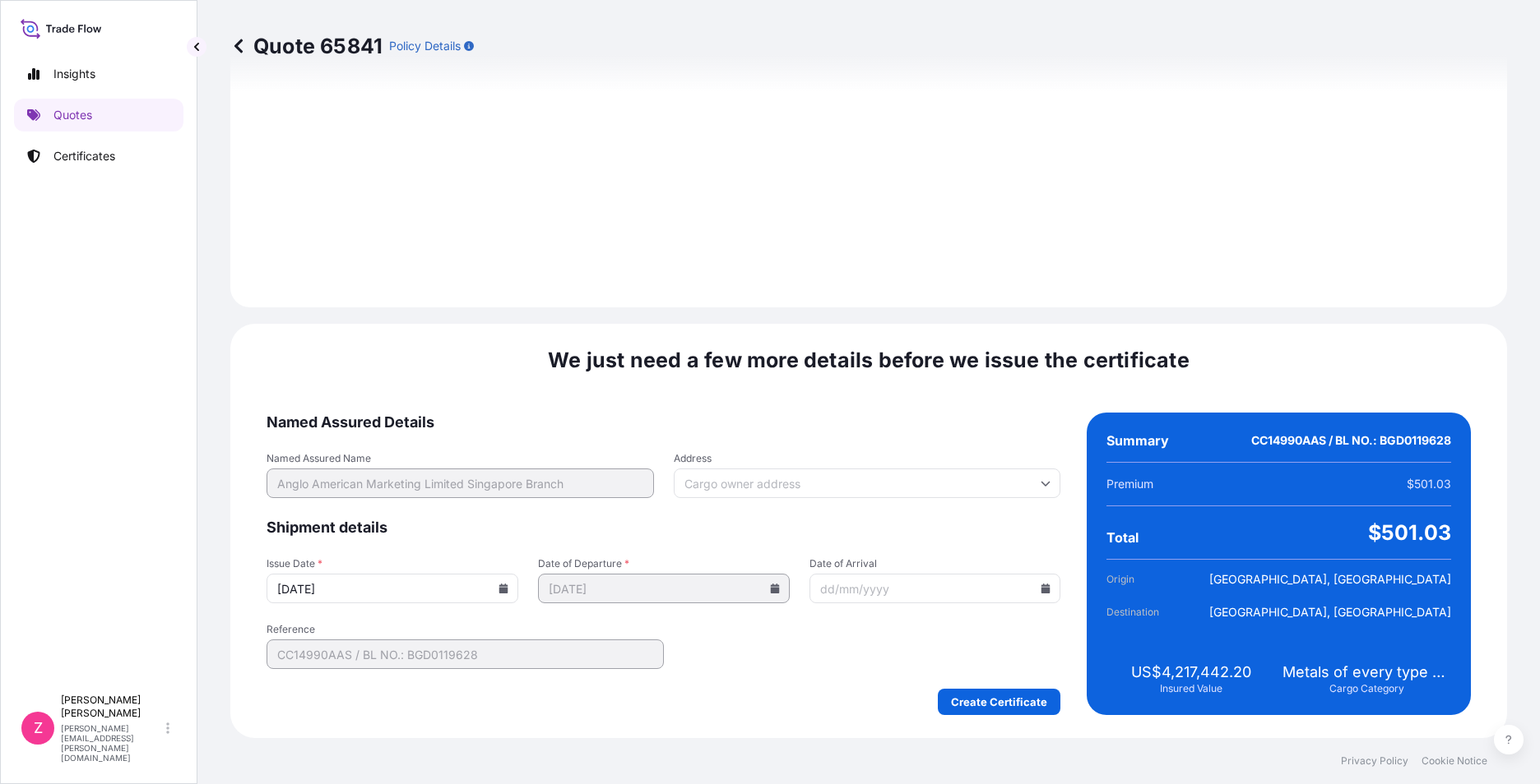
type input "[DATE]"
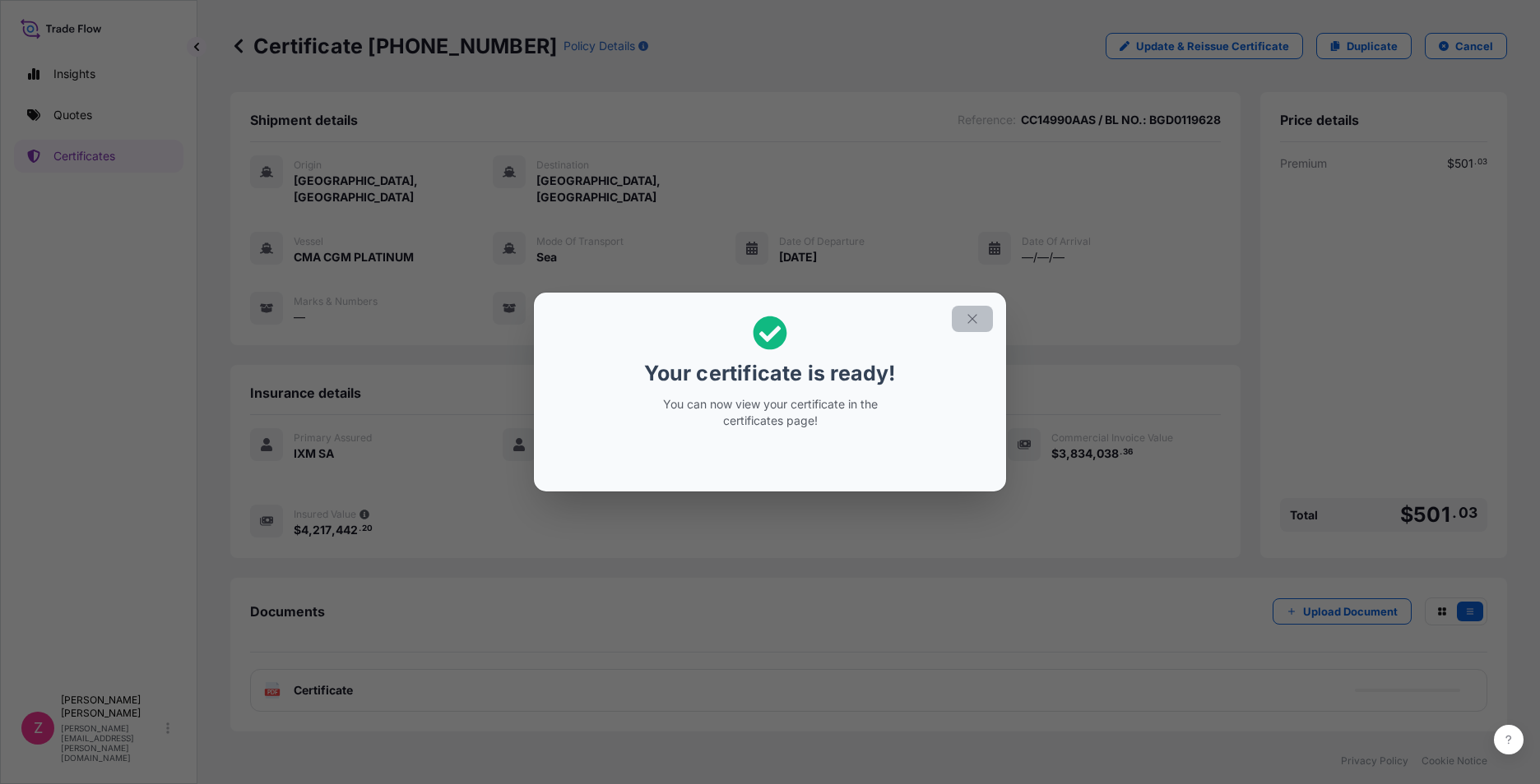
click at [974, 317] on icon "button" at bounding box center [972, 319] width 14 height 14
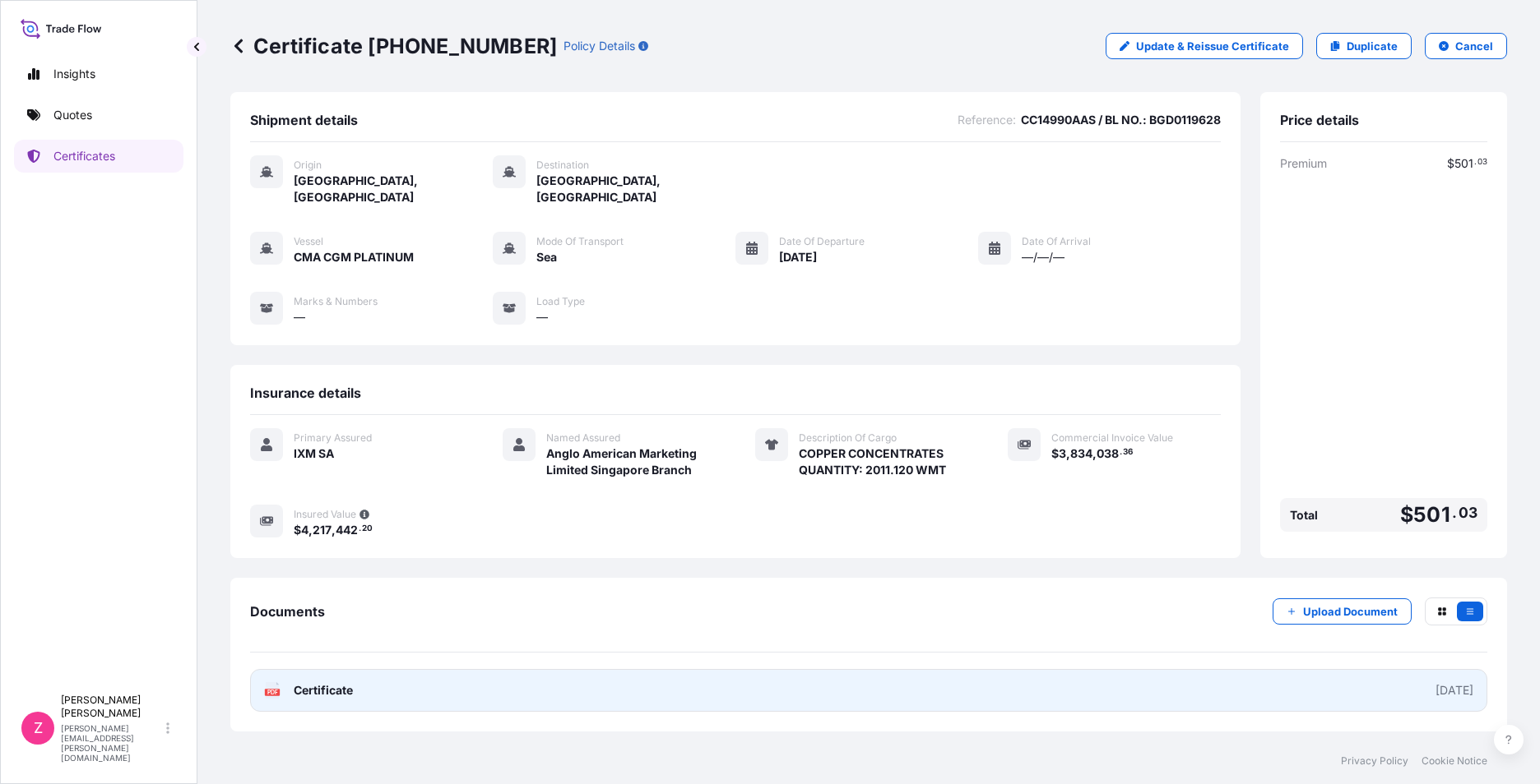
click at [323, 682] on span "Certificate" at bounding box center [323, 690] width 59 height 16
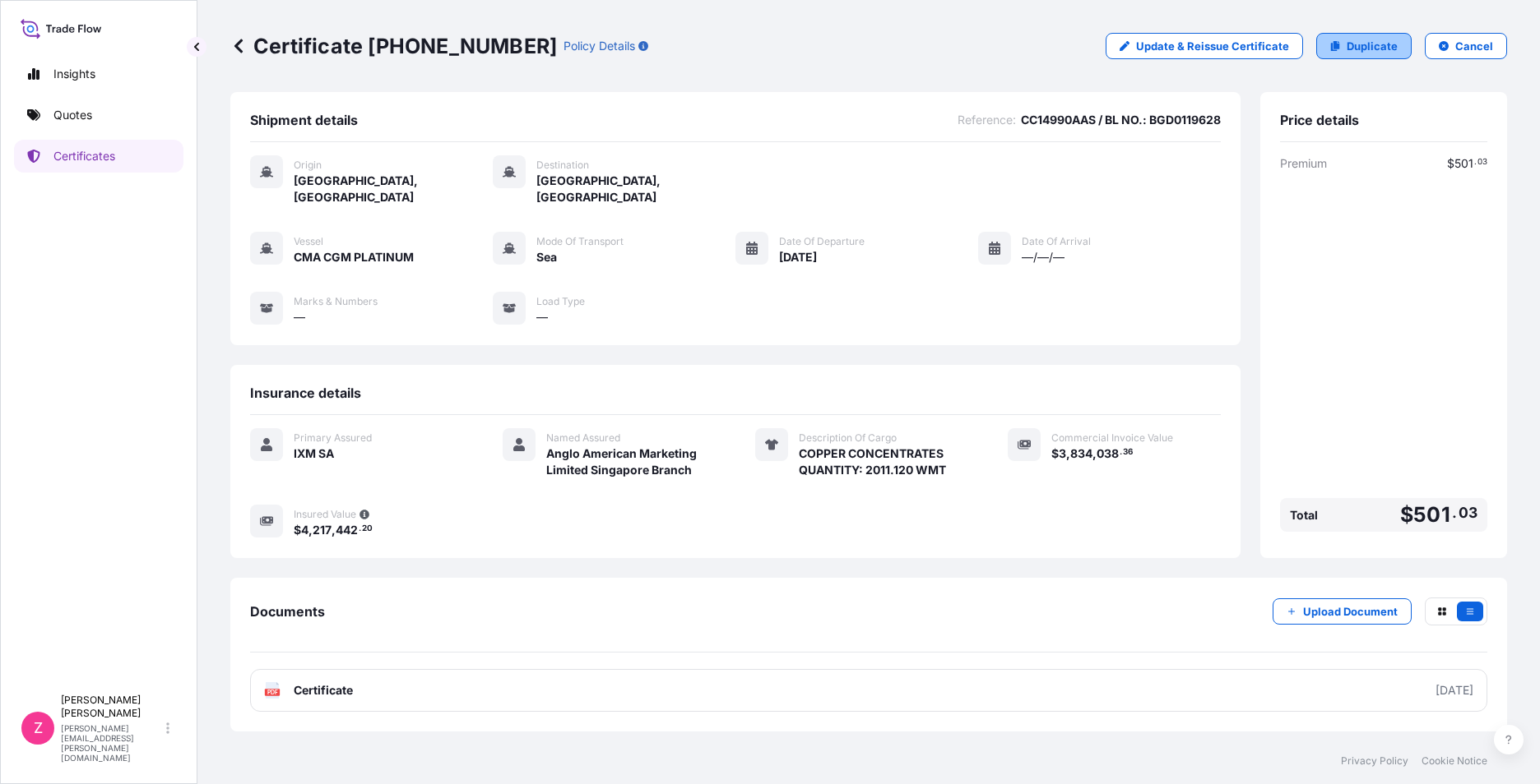
click at [1366, 46] on p "Duplicate" at bounding box center [1372, 46] width 51 height 16
select select "Sea"
select select "31846"
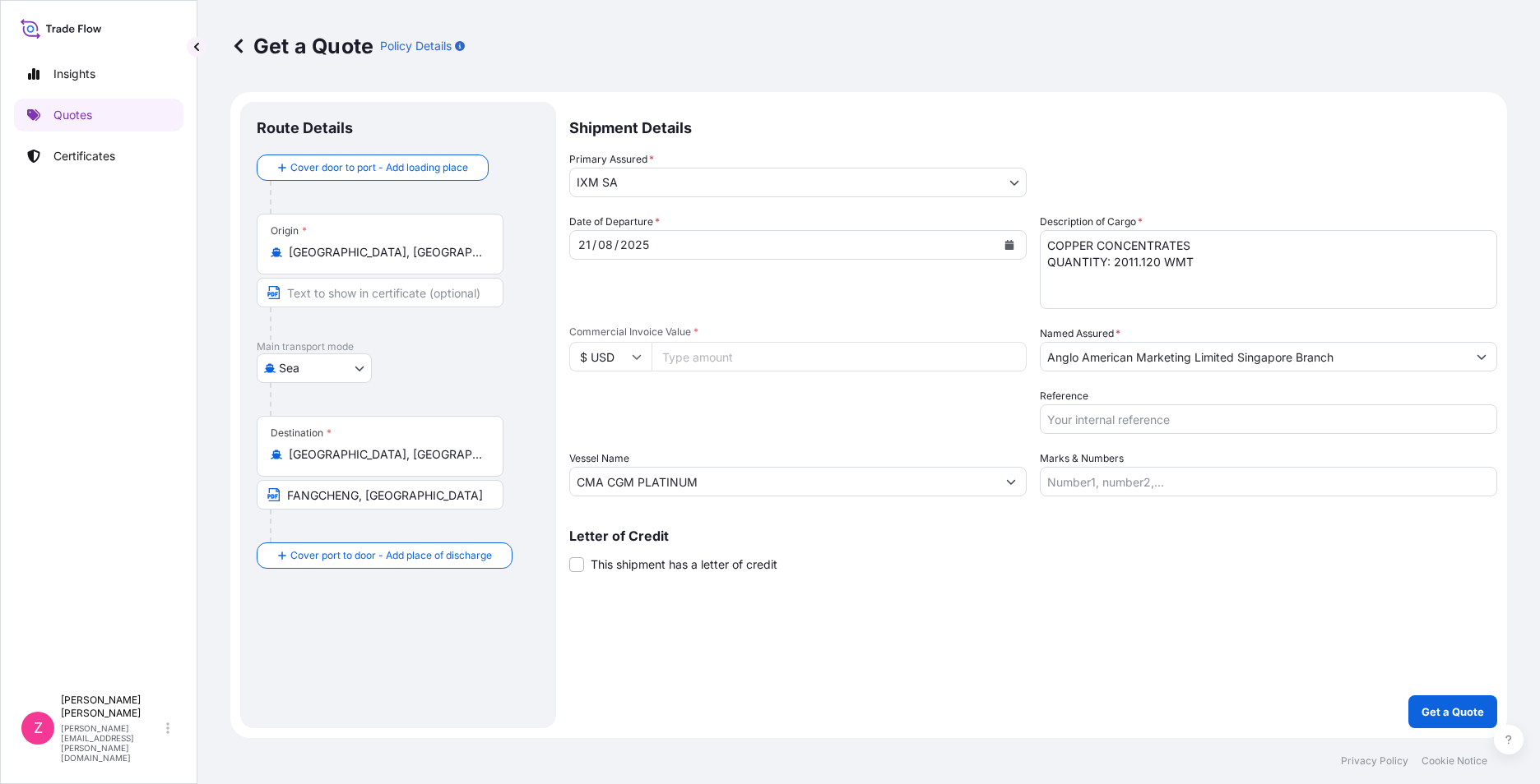
click at [839, 358] on input "Commercial Invoice Value *" at bounding box center [839, 357] width 375 height 30
paste input "3834159.19"
type input "3834159.19"
click at [1160, 253] on textarea "COPPER CONCENTRATES QUANTITY: 2011.120 WMT" at bounding box center [1268, 270] width 457 height 79
click at [1156, 262] on textarea "COPPER CONCENTRATES QUANTITY: 2011.120 WMT" at bounding box center [1268, 270] width 457 height 79
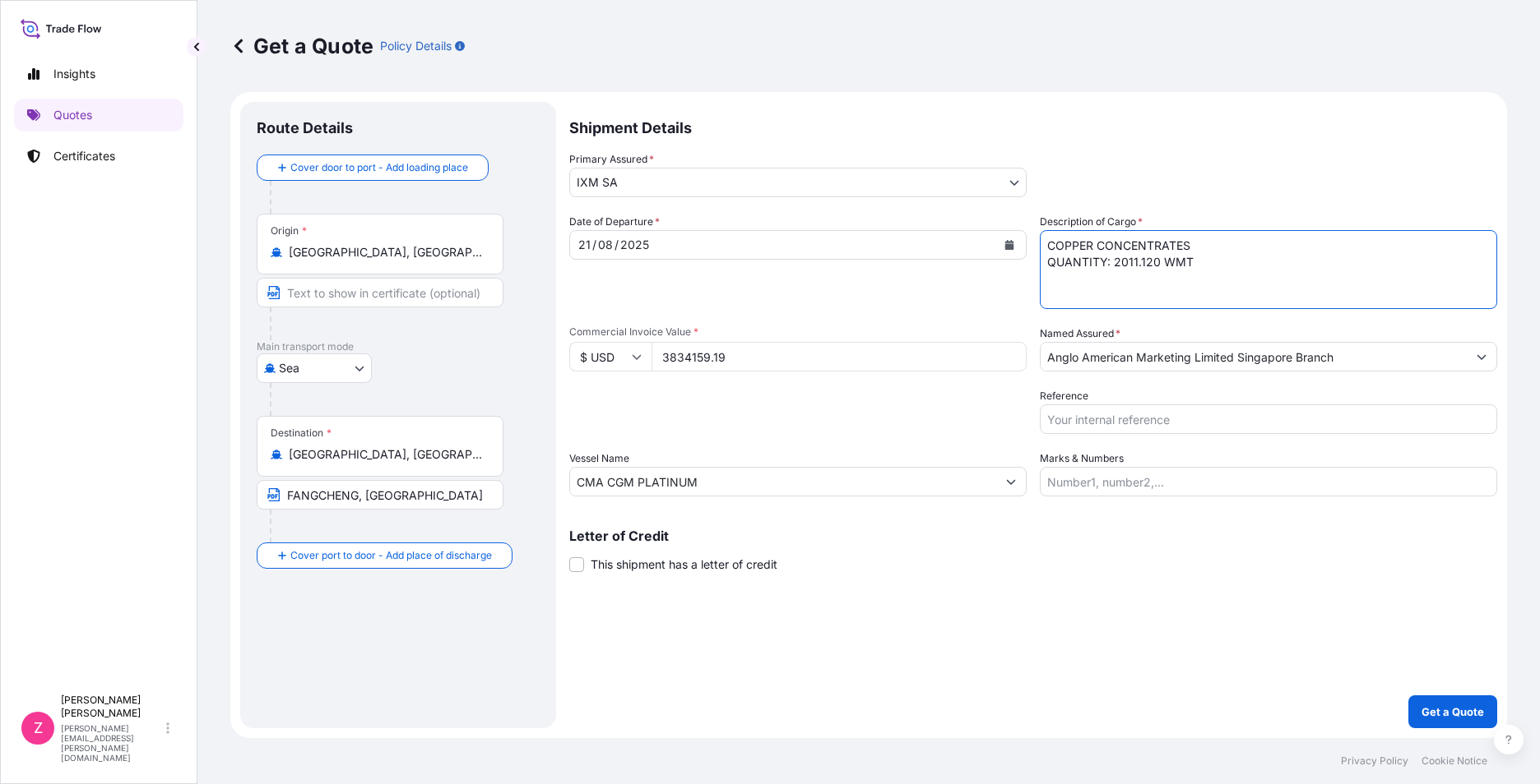
paste textarea "20.50"
type textarea "COPPER CONCENTRATES QUANTITY: 2020.500 WMT"
click at [1175, 418] on input "Reference" at bounding box center [1268, 419] width 457 height 30
paste input "CC14990AS / BL NO.: BGD0119627"
click at [1106, 418] on input "CC14990AS / BL NO.: BGD0119627" at bounding box center [1268, 419] width 457 height 30
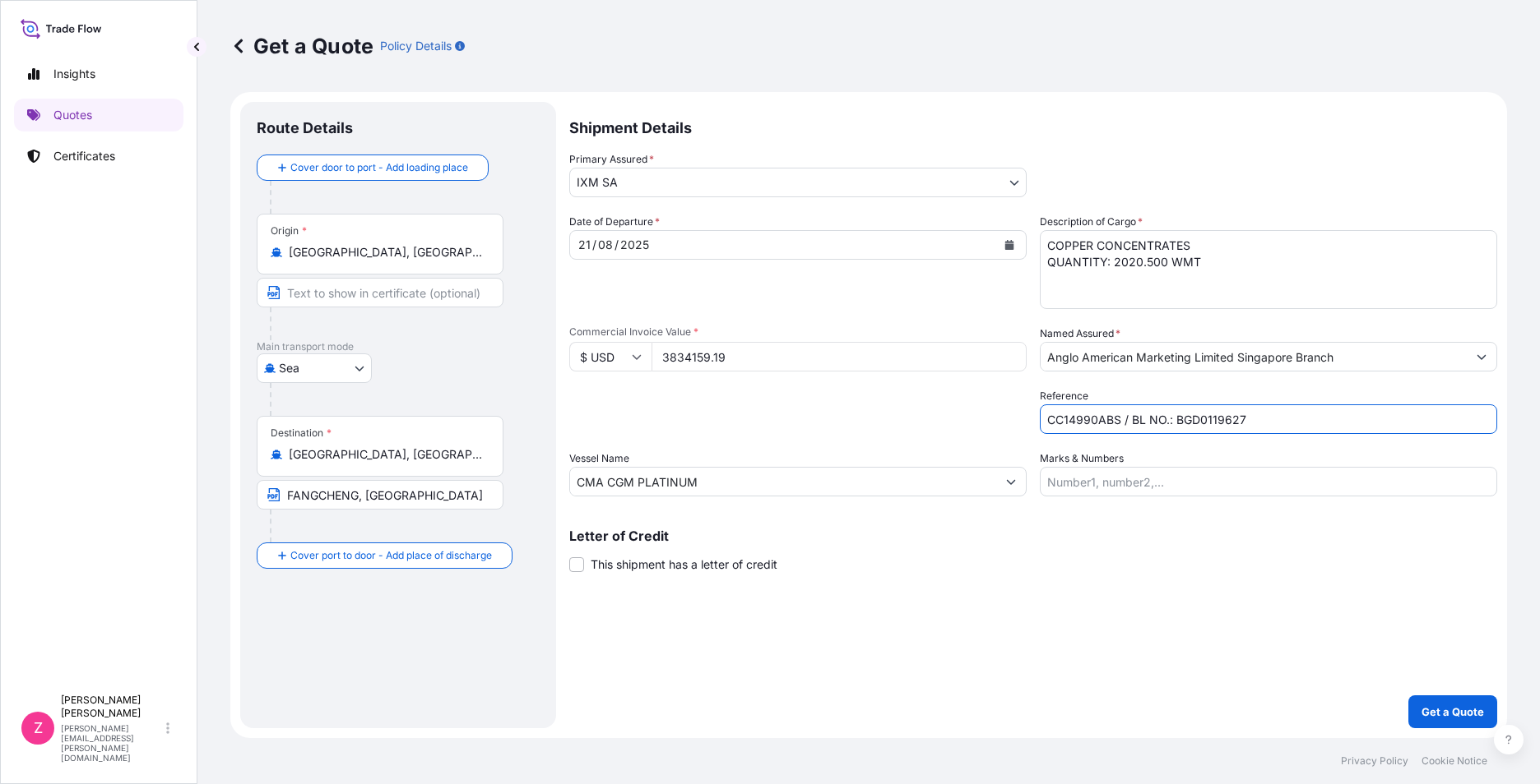
click at [1270, 421] on input "CC14990ABS / BL NO.: BGD0119627" at bounding box center [1268, 419] width 457 height 30
type input "CC14990ABS / BL NO.: BGD0119629"
click at [1362, 622] on div "Shipment Details Primary Assured * IXM SA IXM SA CMOC Limited IXM Trading LLC I…" at bounding box center [1033, 414] width 928 height 626
click at [1467, 141] on p "Shipment Details" at bounding box center [1033, 126] width 928 height 49
drag, startPoint x: 25, startPoint y: 399, endPoint x: 53, endPoint y: 425, distance: 38.2
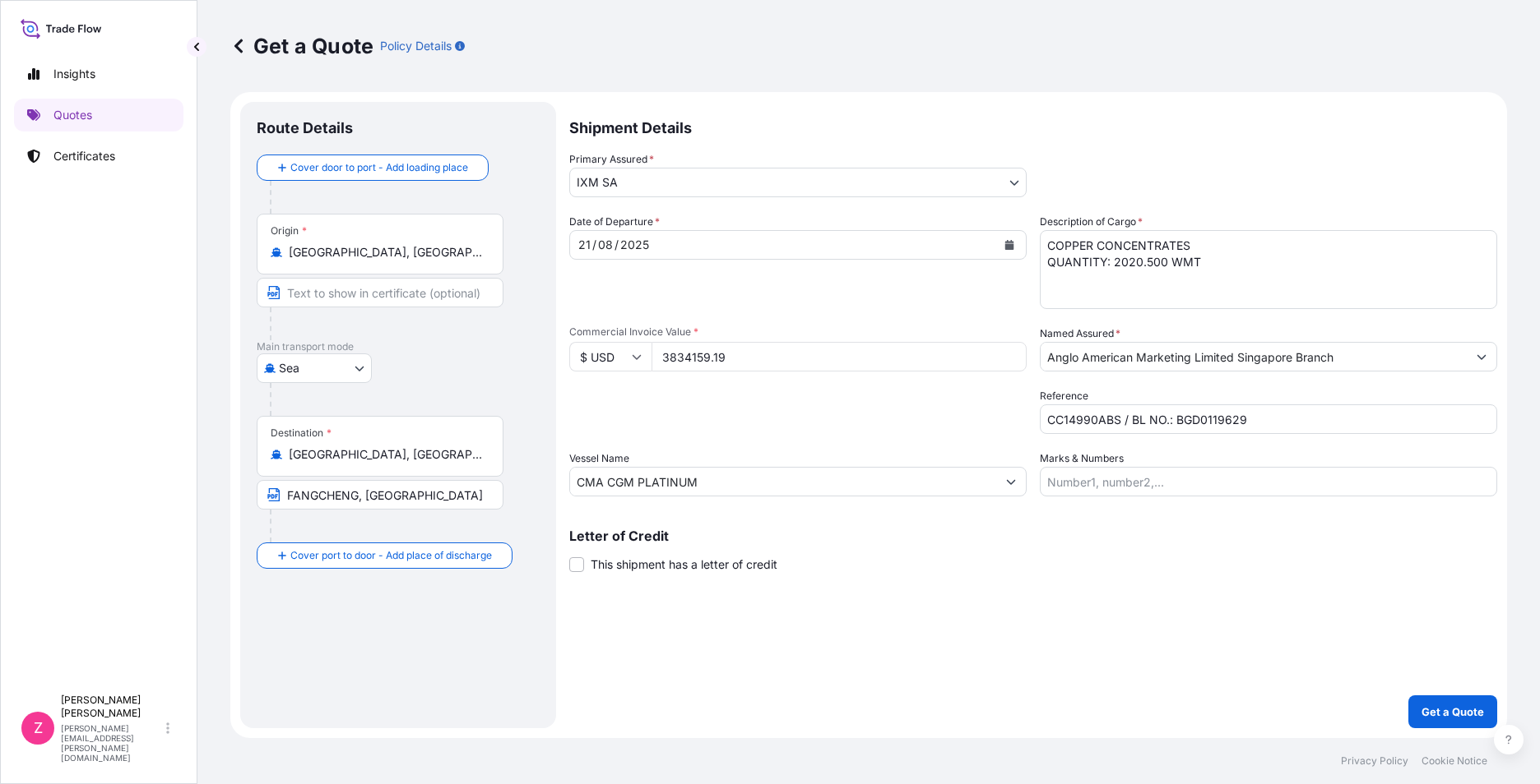
click at [26, 403] on div "Insights Quotes Certificates" at bounding box center [98, 364] width 170 height 644
click at [64, 453] on div "Insights Quotes Certificates" at bounding box center [98, 364] width 170 height 644
click at [1119, 261] on textarea "COPPER CONCENTRATES QUANTITY: 2011.120 WMT" at bounding box center [1268, 270] width 457 height 79
click at [1264, 551] on div "Letter of Credit This shipment has a letter of credit Letter of credit * Letter…" at bounding box center [1033, 551] width 928 height 43
click at [1460, 708] on p "Get a Quote" at bounding box center [1453, 711] width 63 height 16
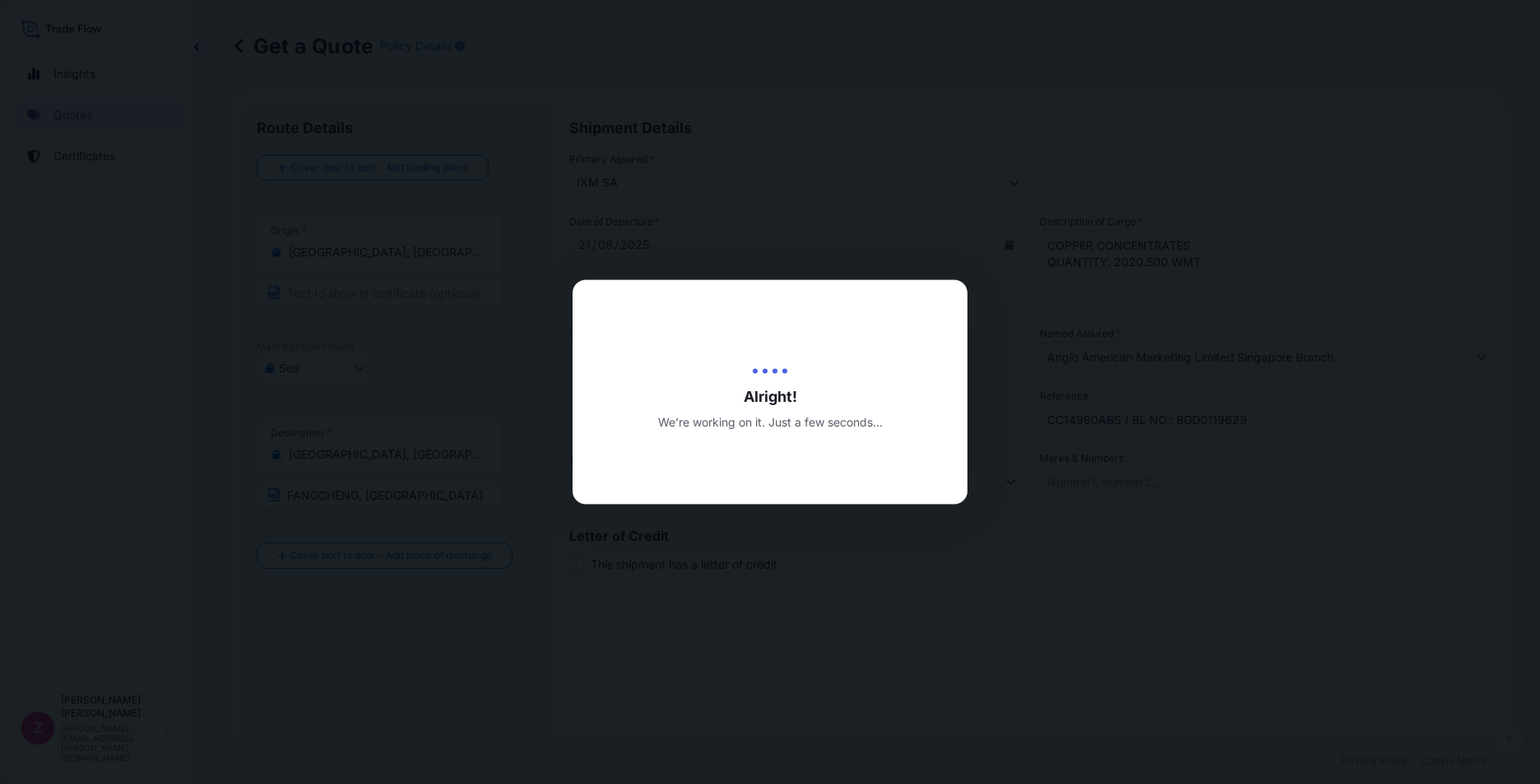
type input "[DATE]"
click at [1460, 708] on div at bounding box center [770, 392] width 1540 height 784
select select "Sea"
select select "31846"
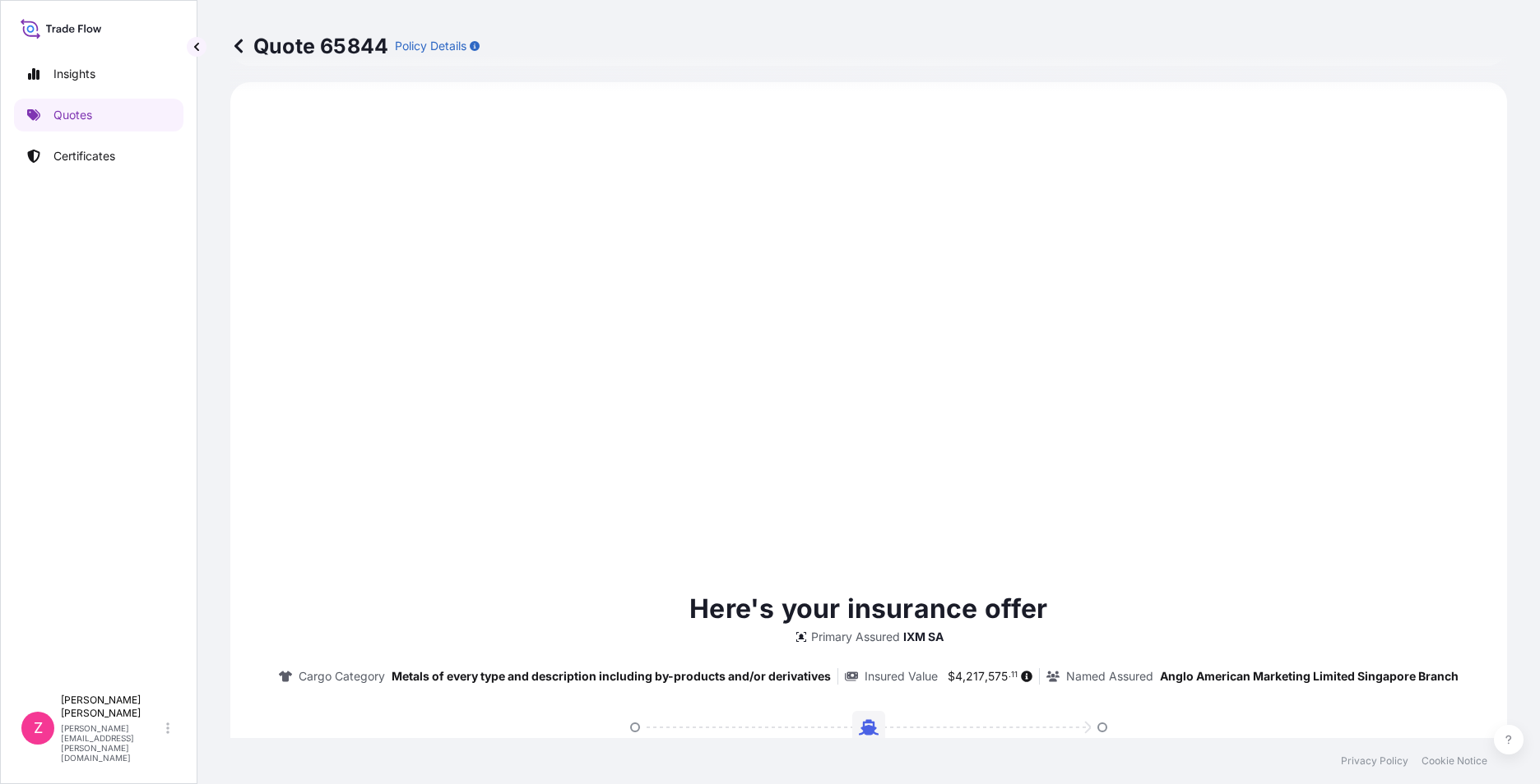
scroll to position [1690, 0]
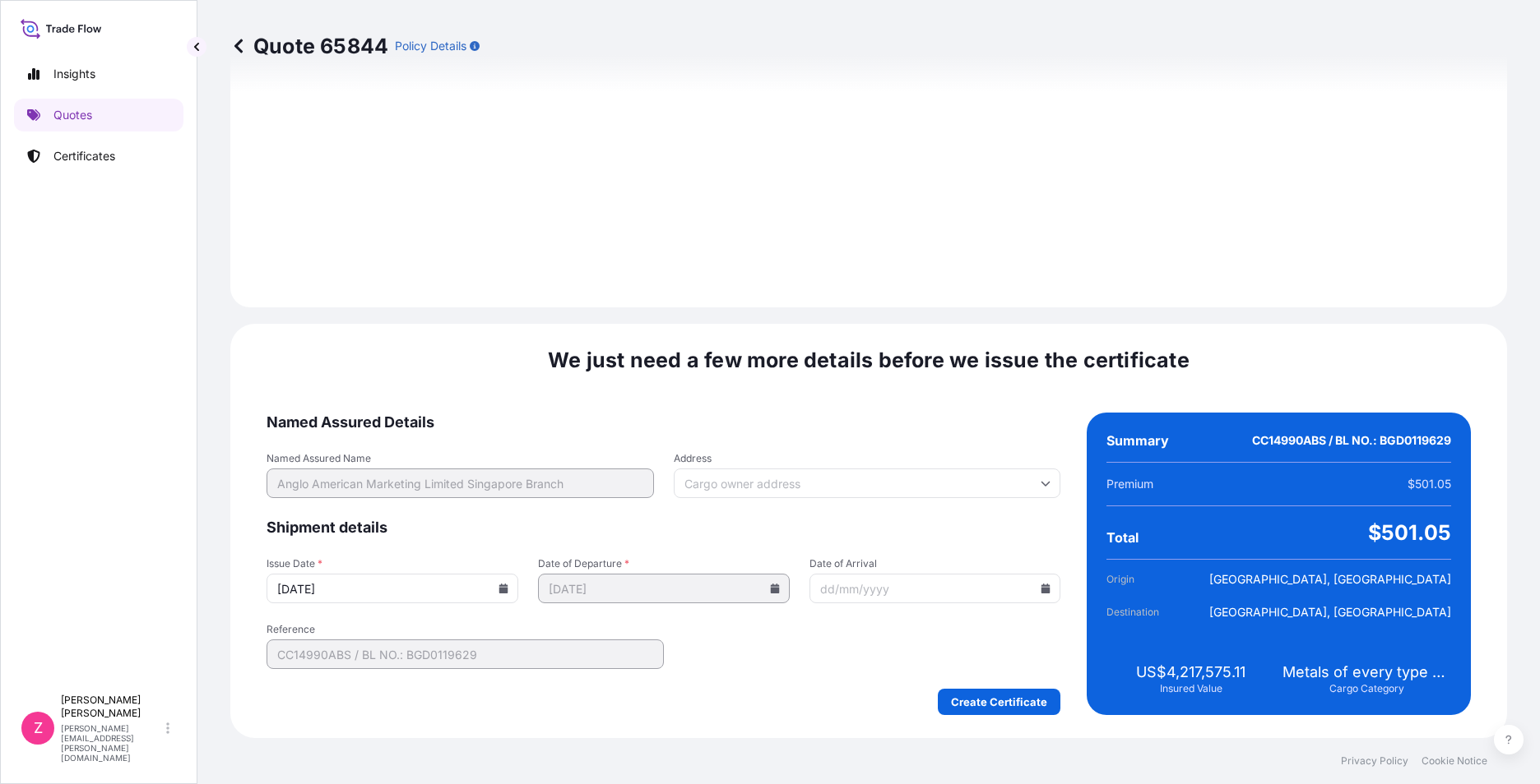
click at [506, 587] on input "[DATE]" at bounding box center [392, 588] width 252 height 30
click at [503, 589] on icon at bounding box center [504, 589] width 9 height 10
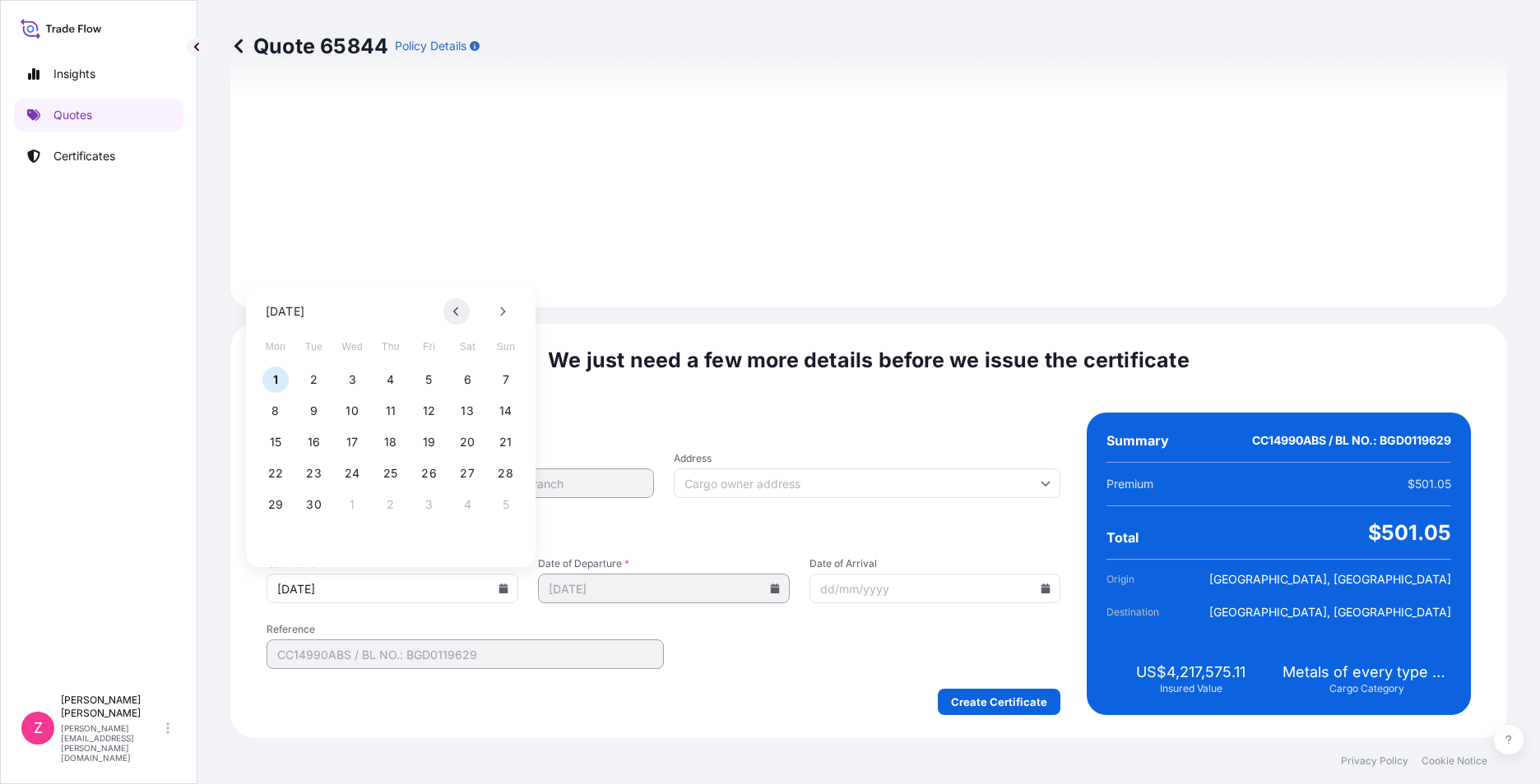
click at [453, 309] on icon at bounding box center [456, 312] width 7 height 10
click at [401, 469] on button "21" at bounding box center [390, 473] width 26 height 26
type input "[DATE]"
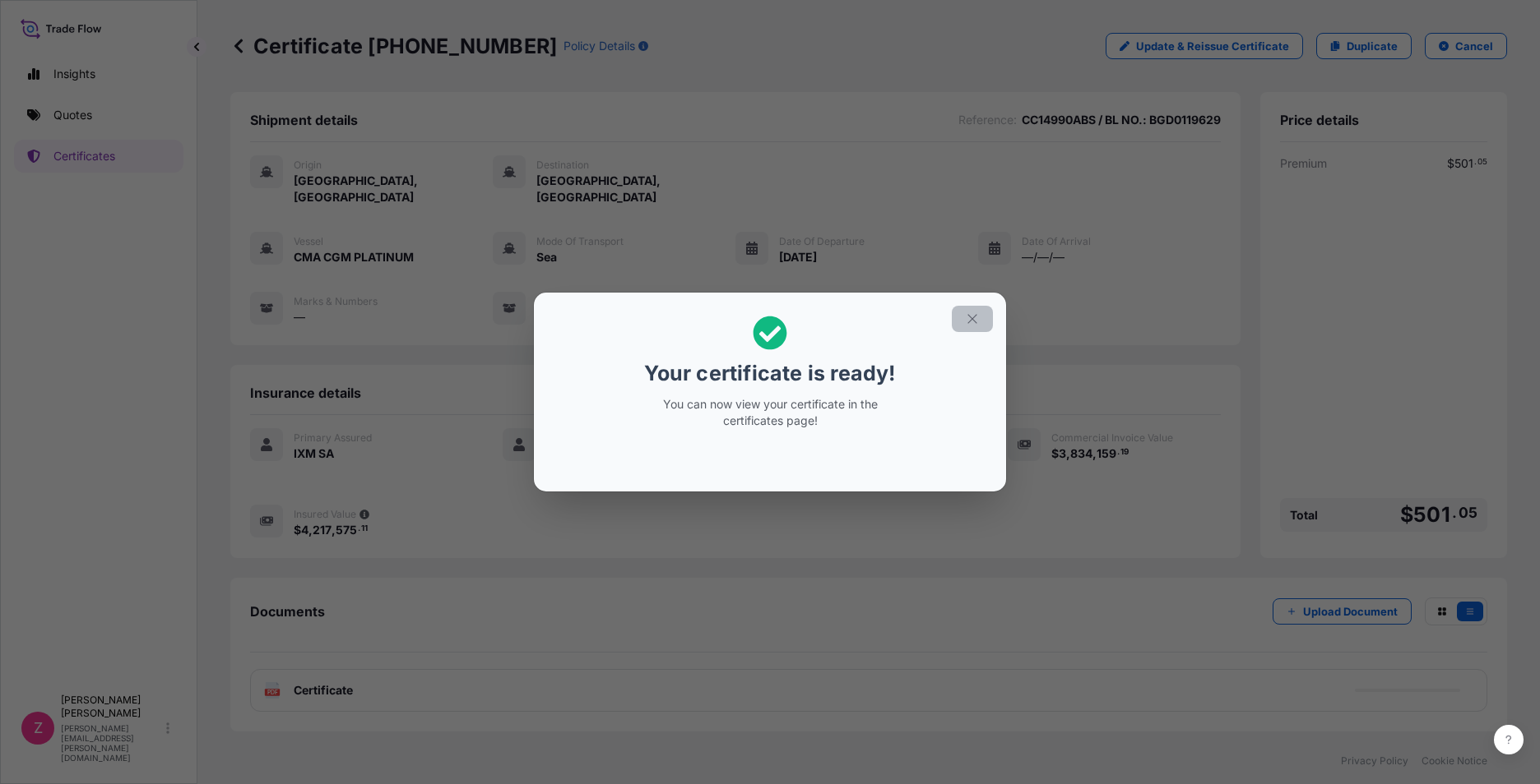
click at [974, 315] on icon "button" at bounding box center [972, 319] width 14 height 14
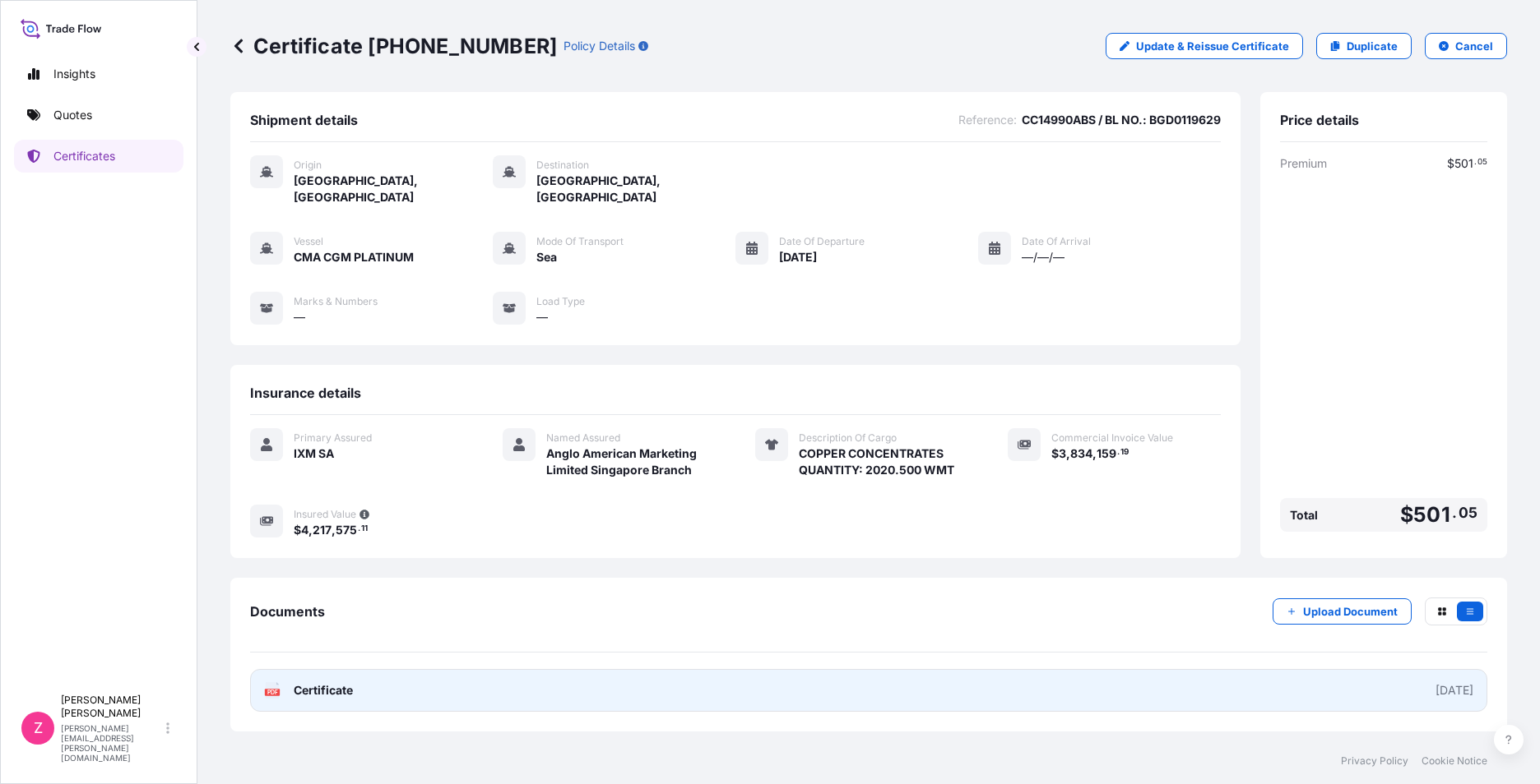
click at [310, 682] on span "Certificate" at bounding box center [323, 690] width 59 height 16
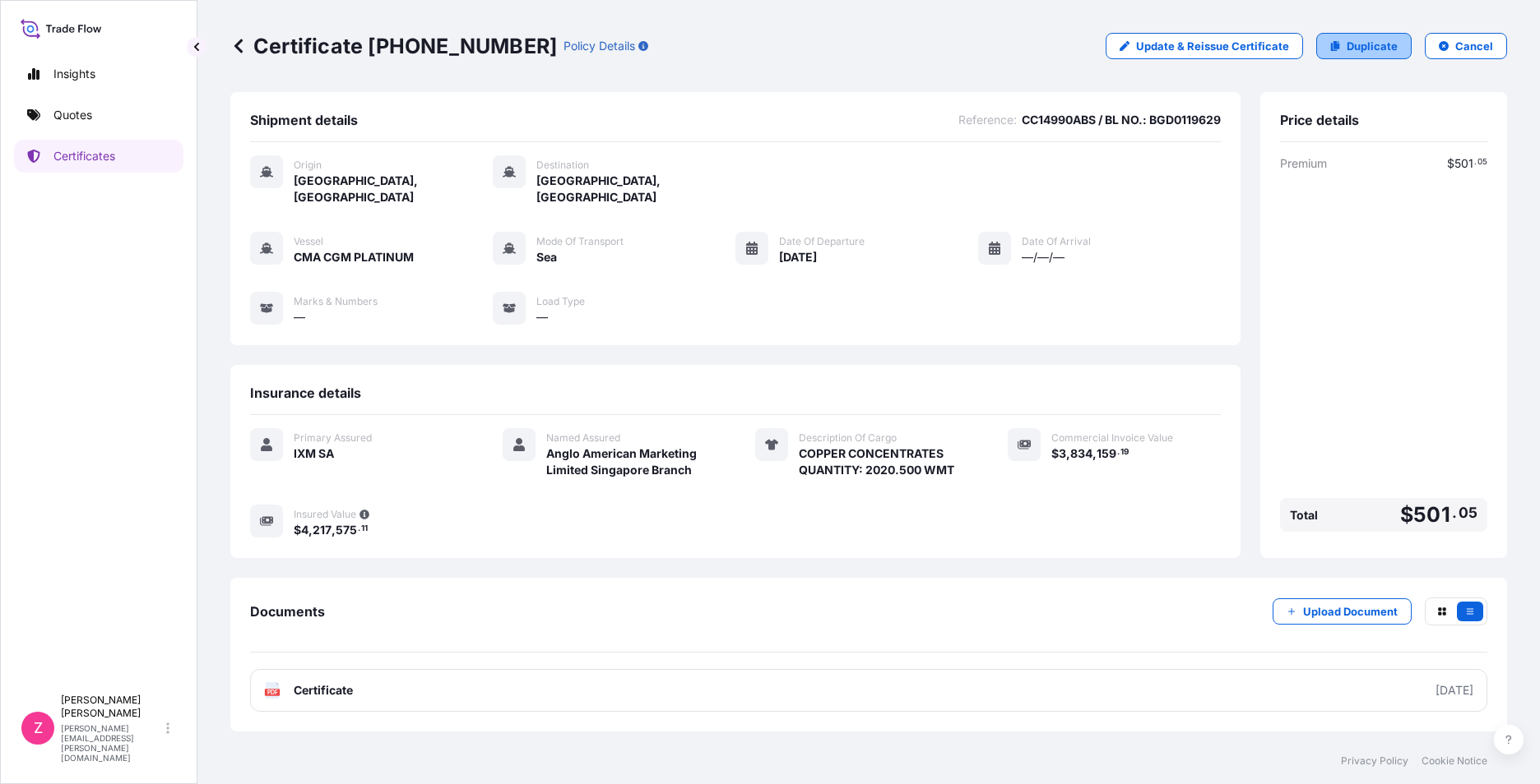
click at [1336, 44] on icon at bounding box center [1335, 46] width 9 height 10
select select "Sea"
select select "31846"
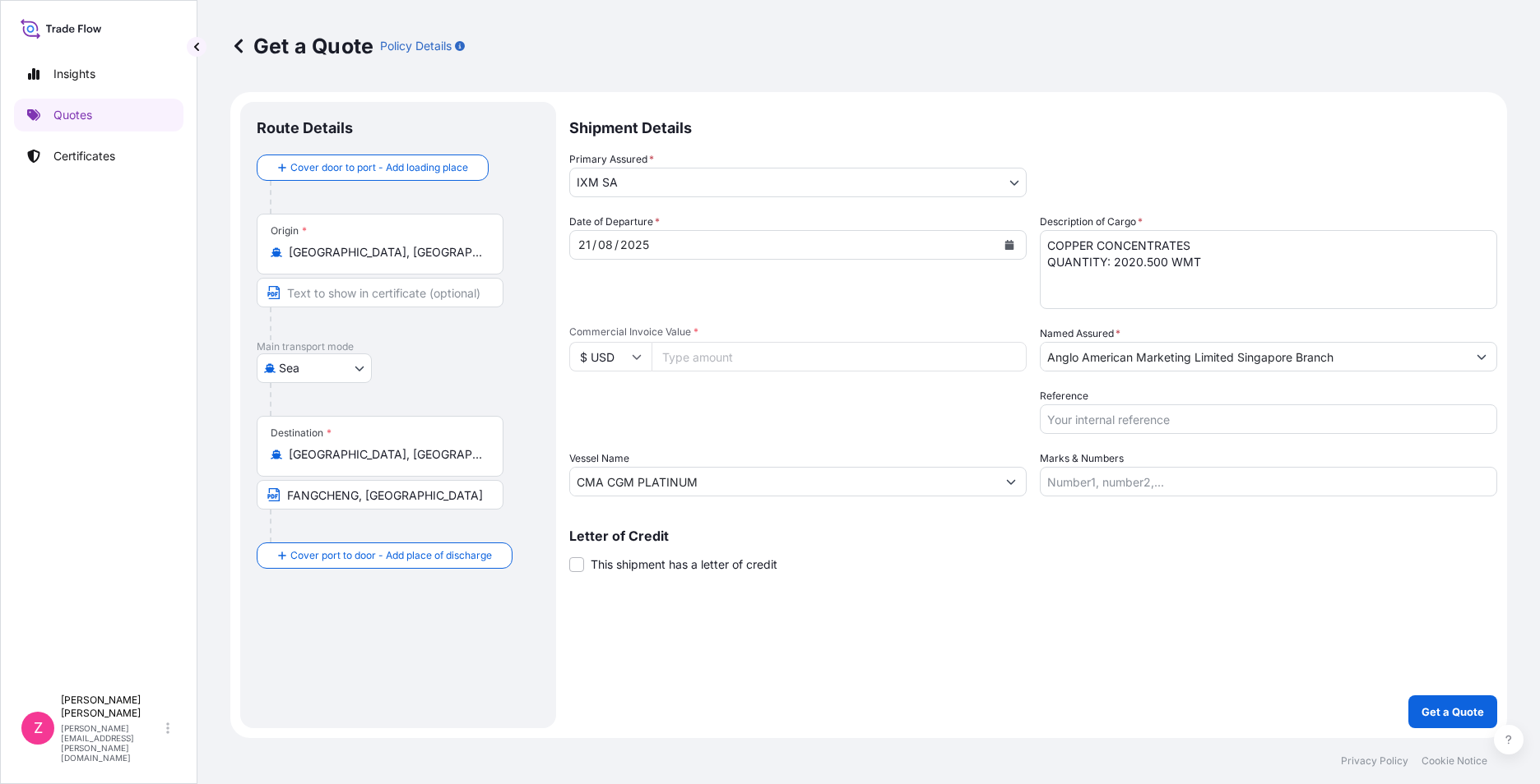
click at [1194, 424] on input "Reference" at bounding box center [1268, 419] width 457 height 30
paste input "CC14990AS / BL NO.: BGD0119627"
click at [1110, 416] on input "CC14990AS / BL NO.: BGD0119627" at bounding box center [1268, 419] width 457 height 30
type input "CC14990CS / BL NO.: BGD0119627"
click at [750, 356] on input "Commercial Invoice Value *" at bounding box center [839, 357] width 375 height 30
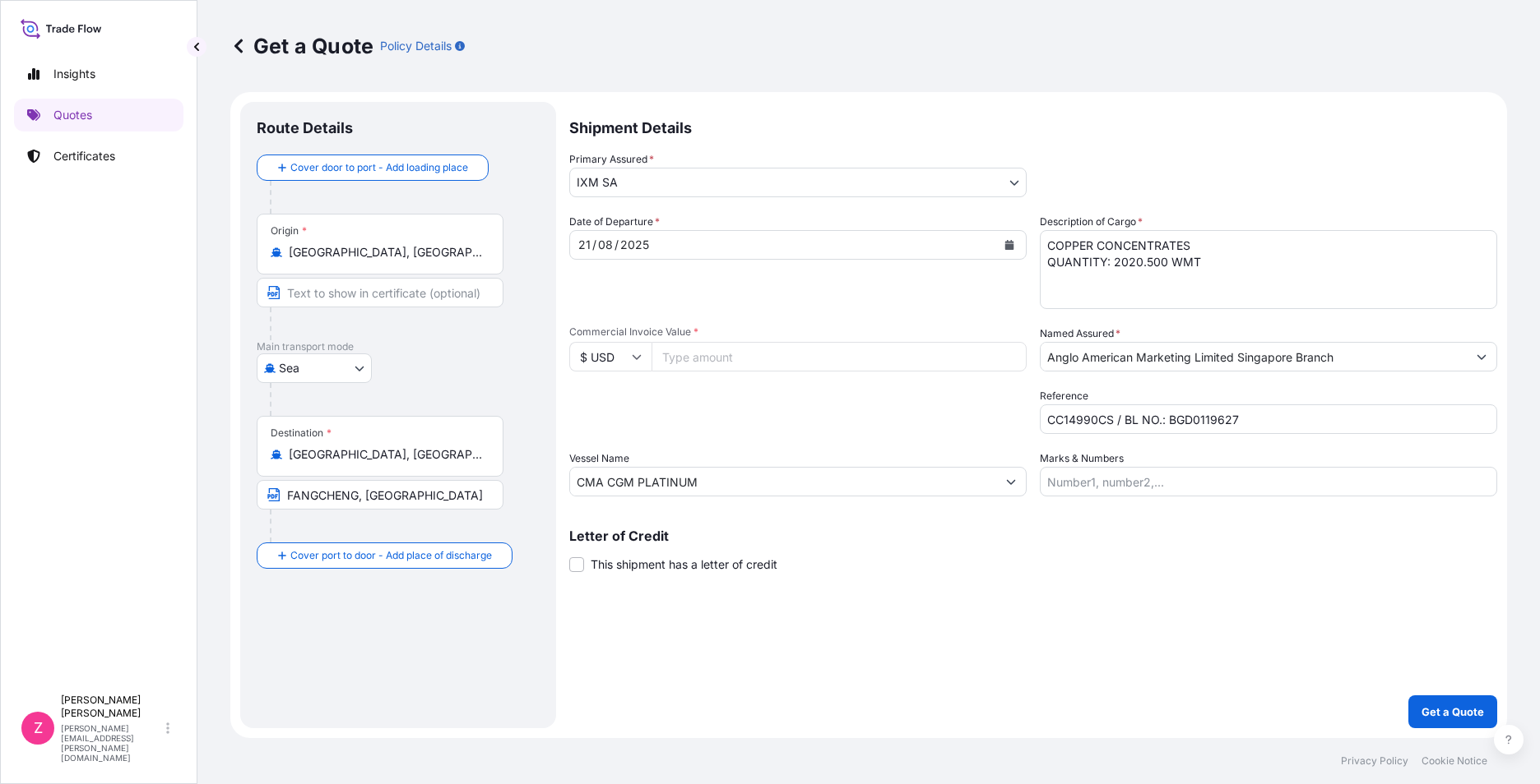
paste input "3807329.68"
type input "3807329.68"
click at [1281, 418] on input "CC14990CS / BL NO.: BGD0119627" at bounding box center [1268, 419] width 457 height 30
type input "CC14990CS / BL NO.: BGD0119631"
click at [1100, 310] on div "Date of Departure * [DATE] Cargo Category * Metals of every type and descriptio…" at bounding box center [1033, 355] width 928 height 283
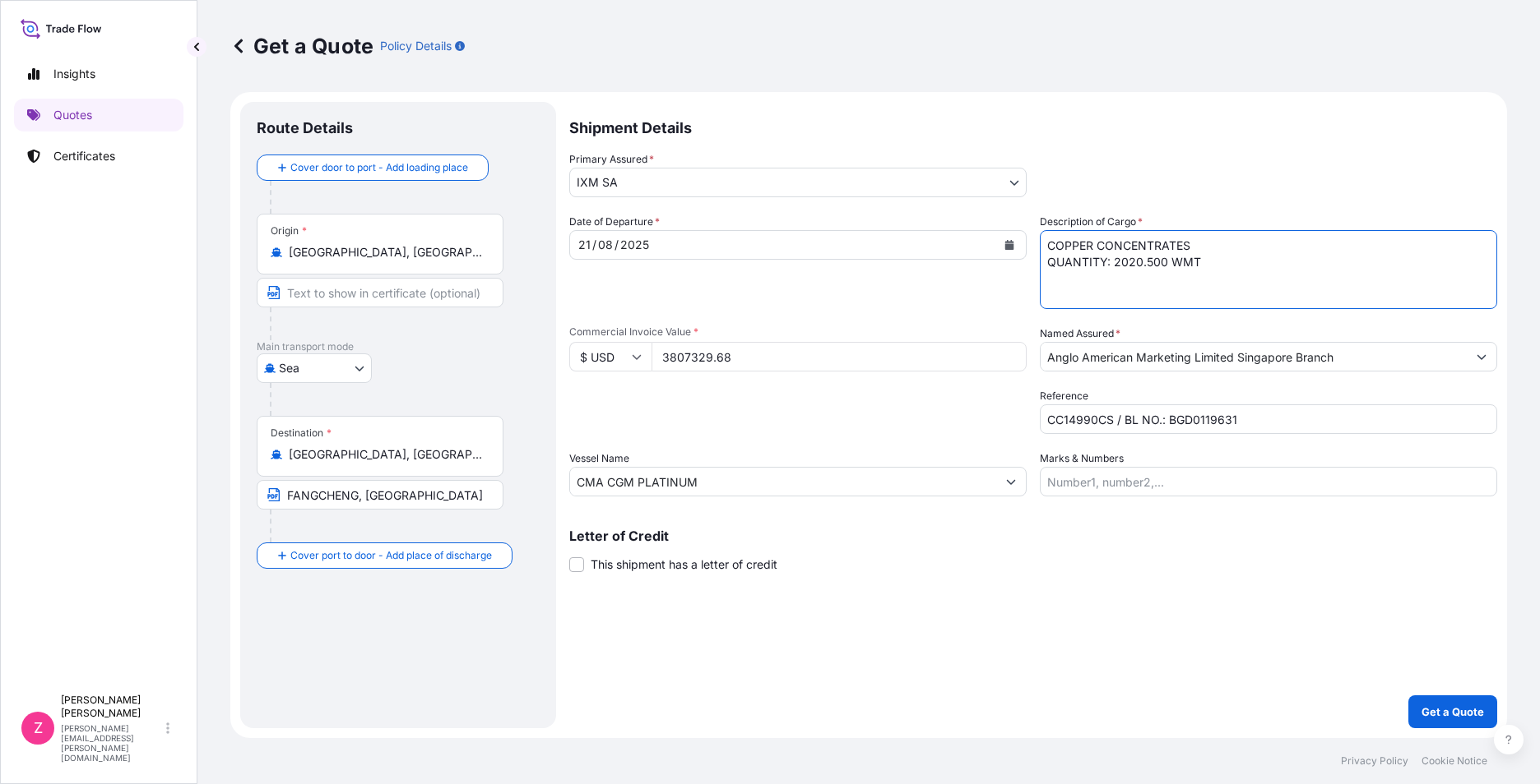
drag, startPoint x: 1164, startPoint y: 264, endPoint x: 1113, endPoint y: 265, distance: 51.0
click at [1113, 265] on textarea "COPPER CONCENTRATES QUANTITY: 2020.500 WMT" at bounding box center [1268, 270] width 457 height 79
paste textarea "08.84"
type textarea "COPPER CONCENTRATES QUANTITY: 2008.840 WMT"
click at [1195, 637] on div "Shipment Details Primary Assured * IXM SA IXM SA CMOC Limited IXM Trading LLC I…" at bounding box center [1033, 414] width 928 height 626
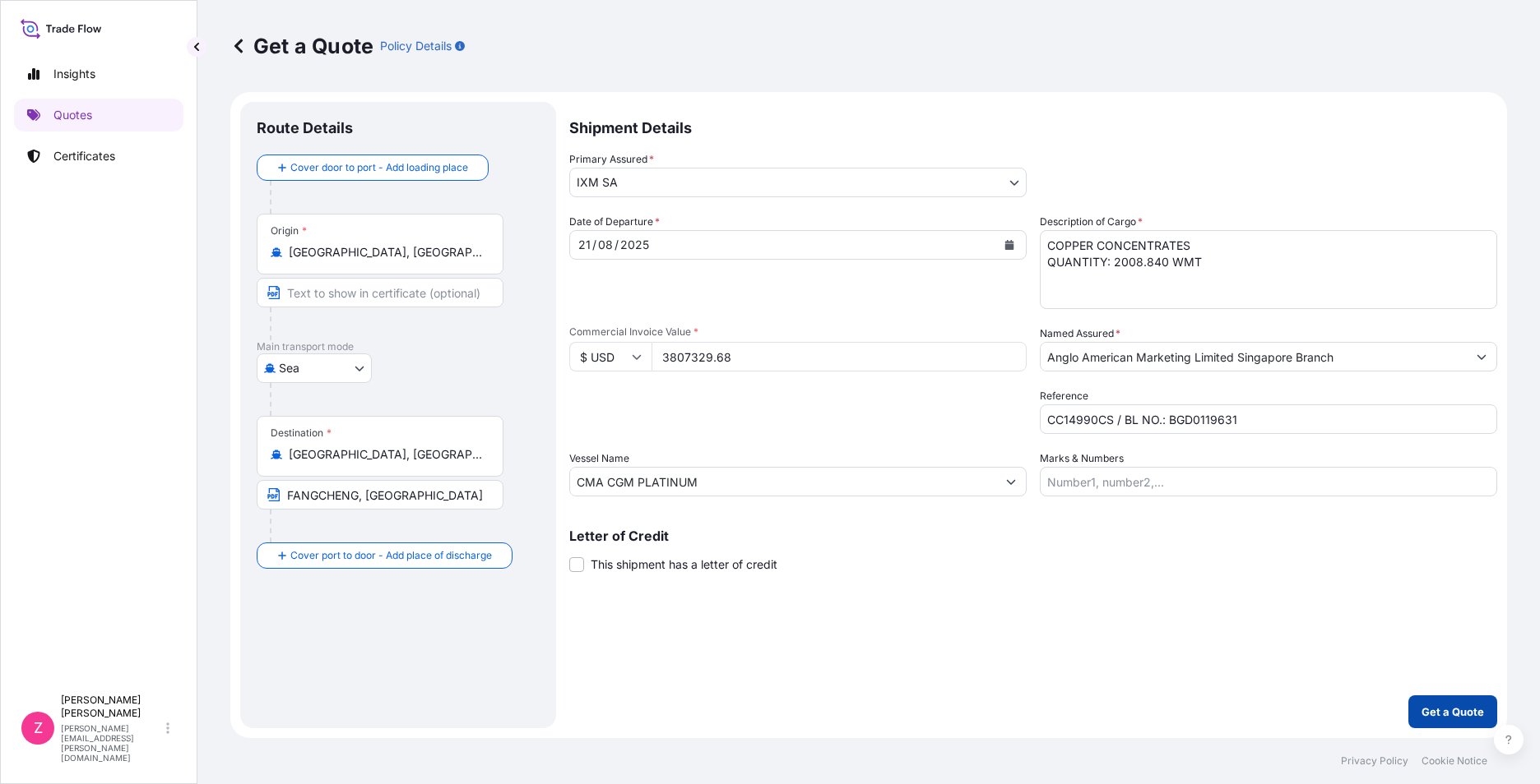
click at [1438, 705] on p "Get a Quote" at bounding box center [1453, 711] width 63 height 16
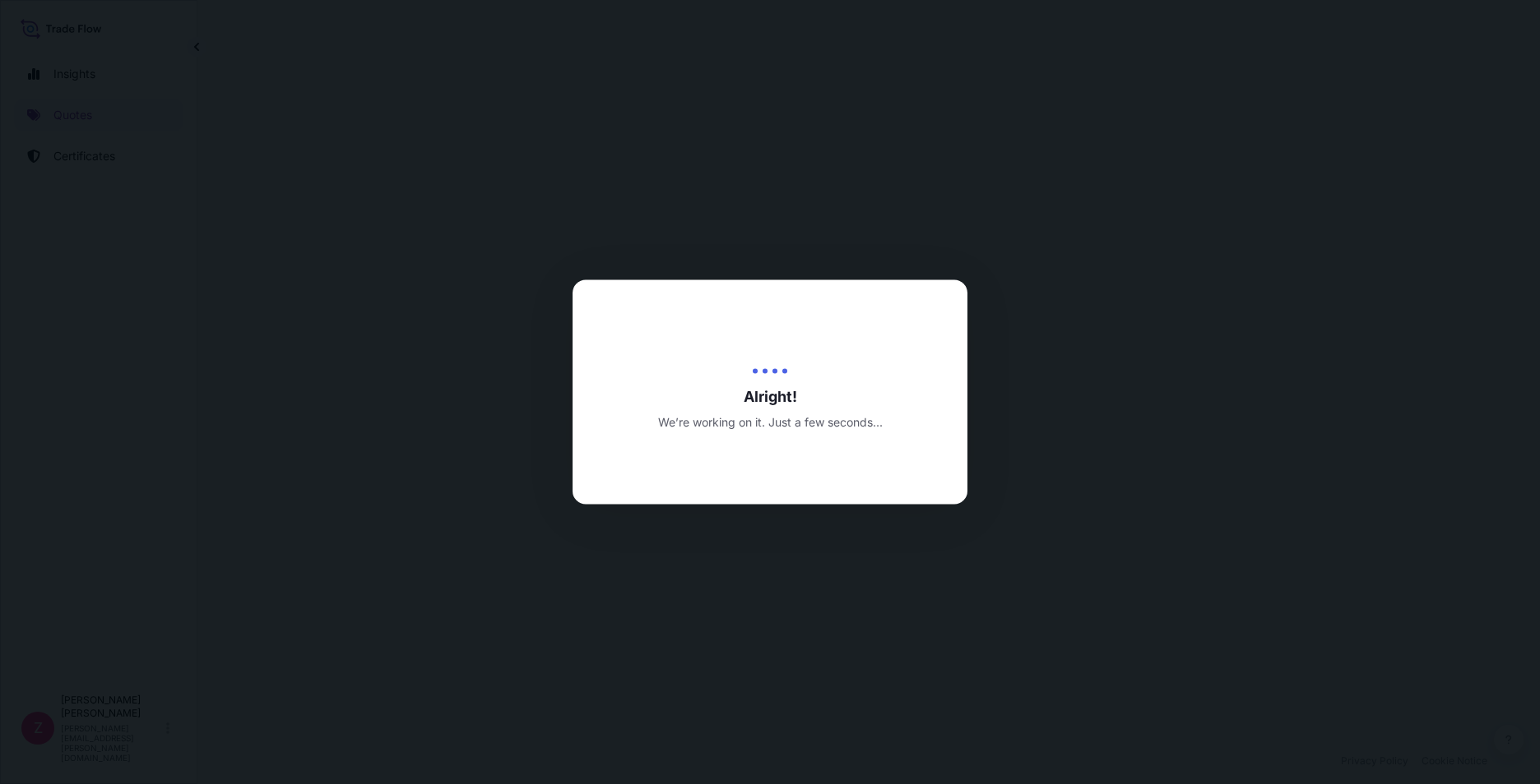
select select "Sea"
select select "31846"
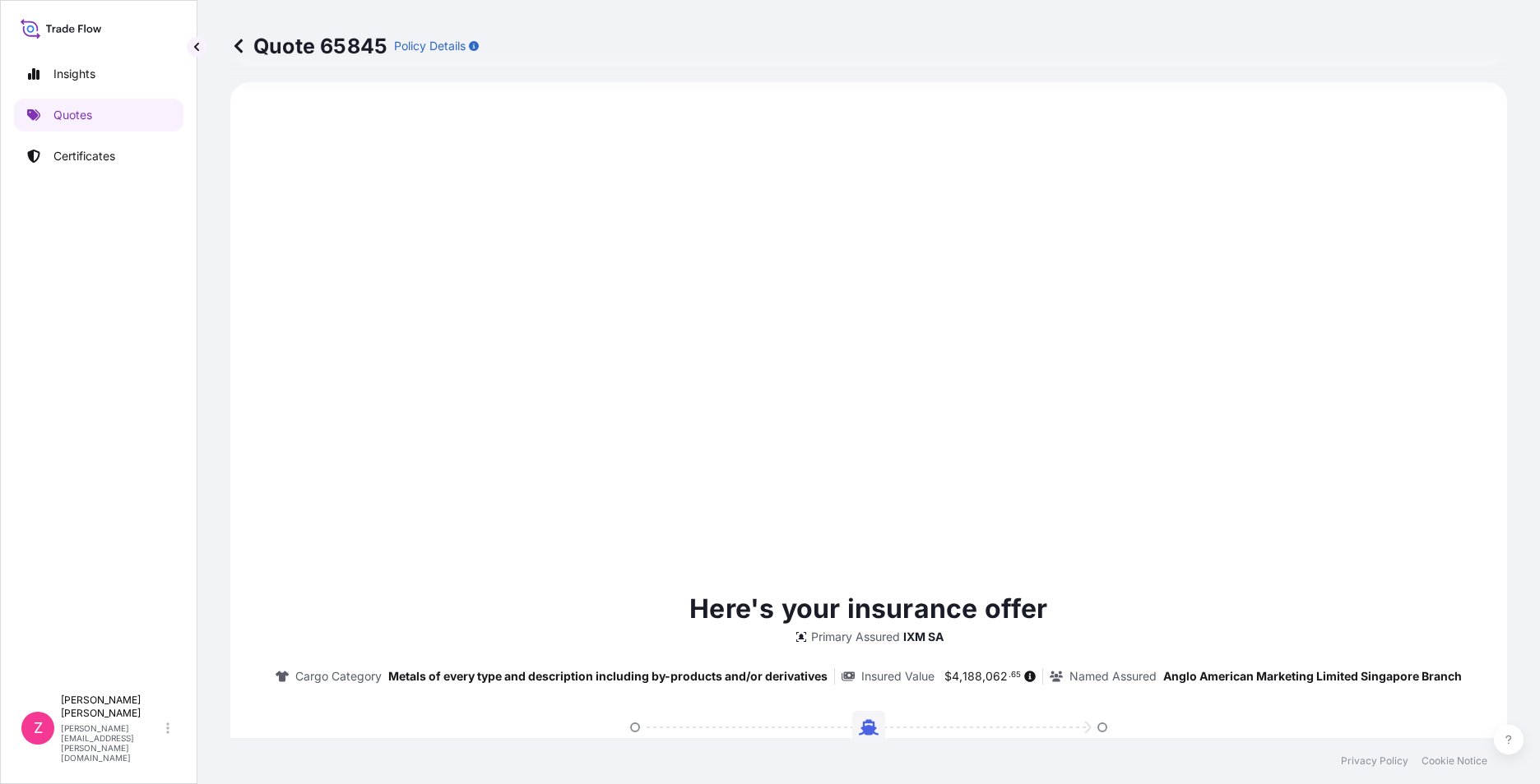
scroll to position [1690, 0]
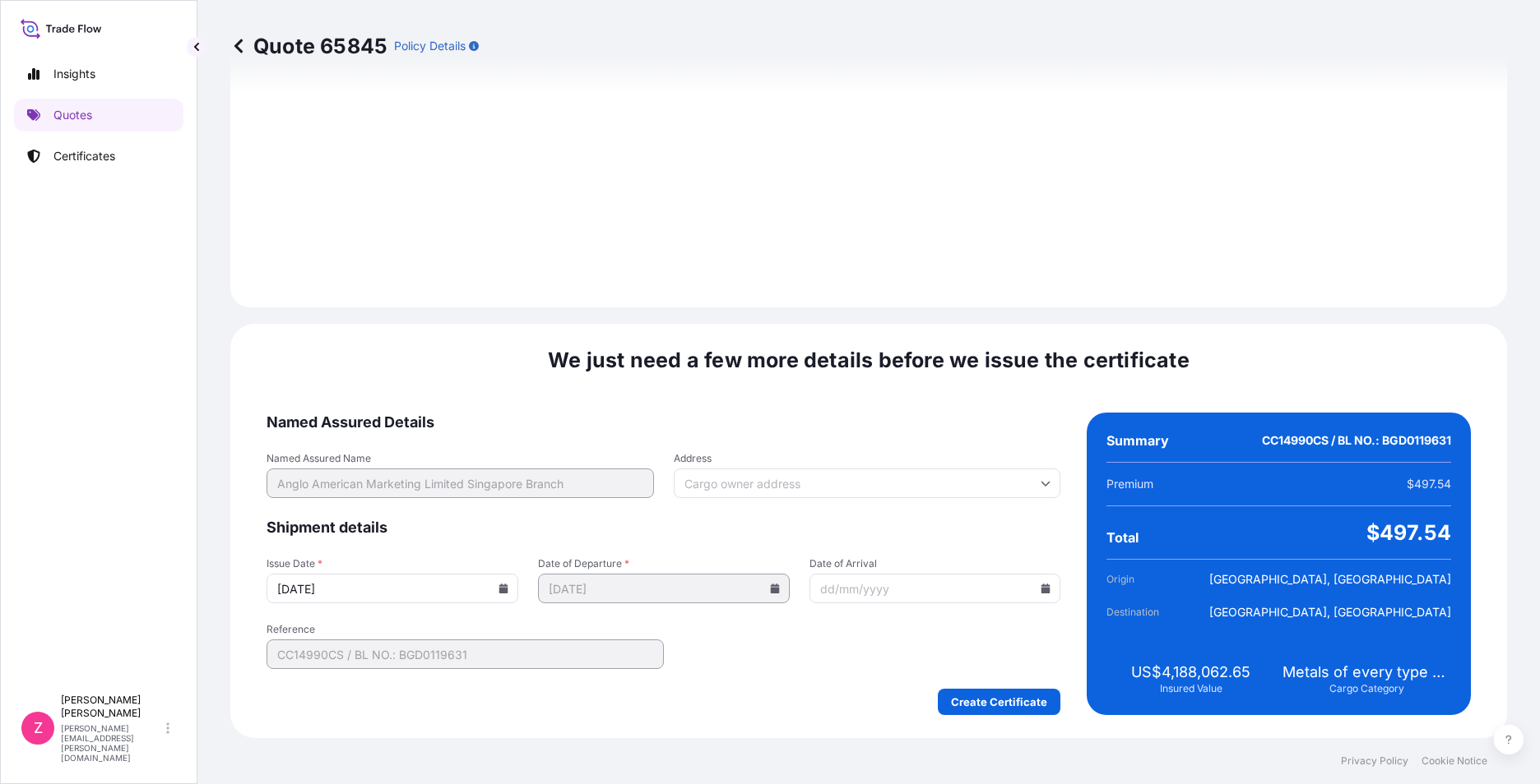
click at [499, 586] on icon at bounding box center [504, 589] width 9 height 10
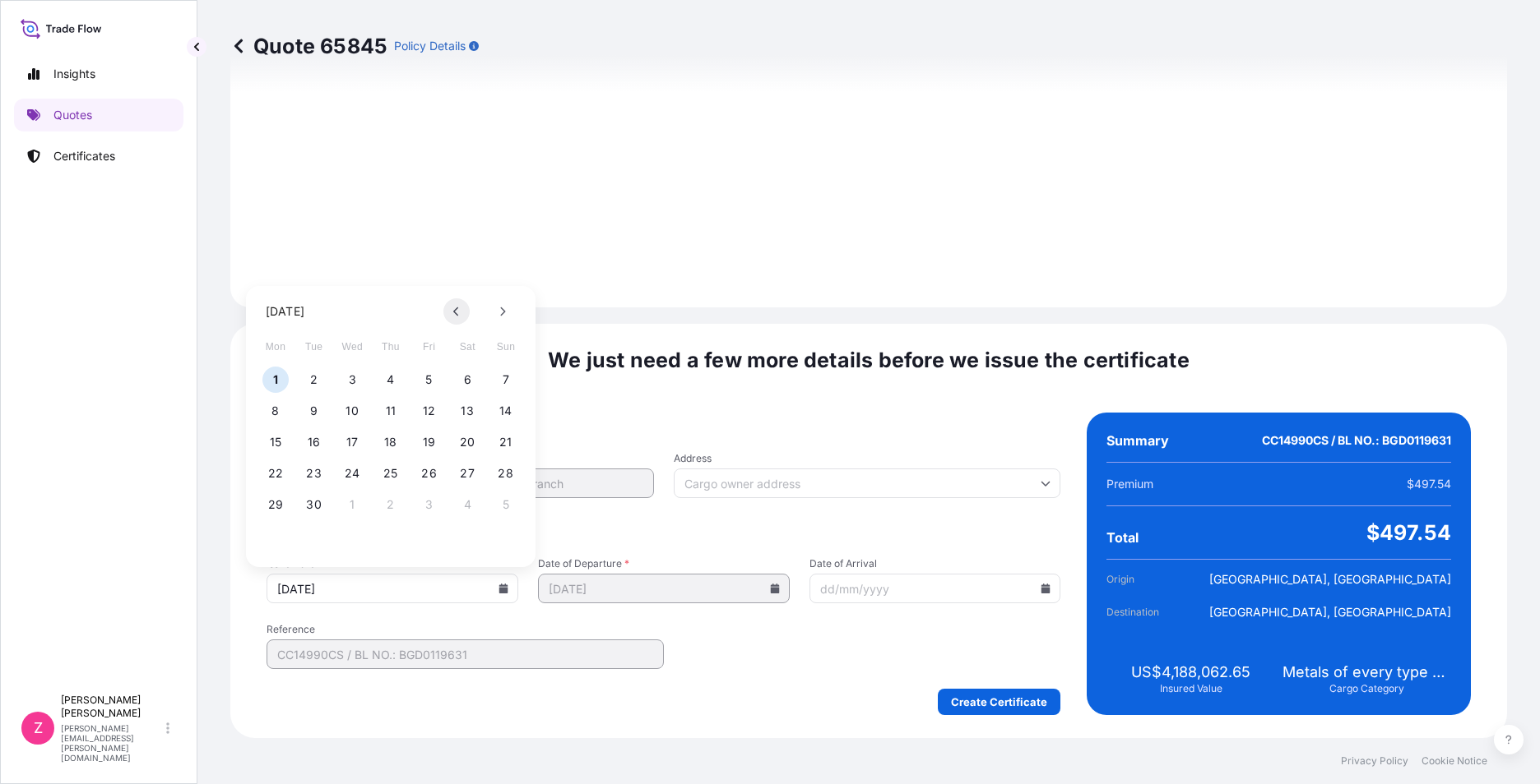
click at [447, 309] on button at bounding box center [456, 311] width 26 height 26
click at [388, 471] on button "21" at bounding box center [390, 473] width 26 height 26
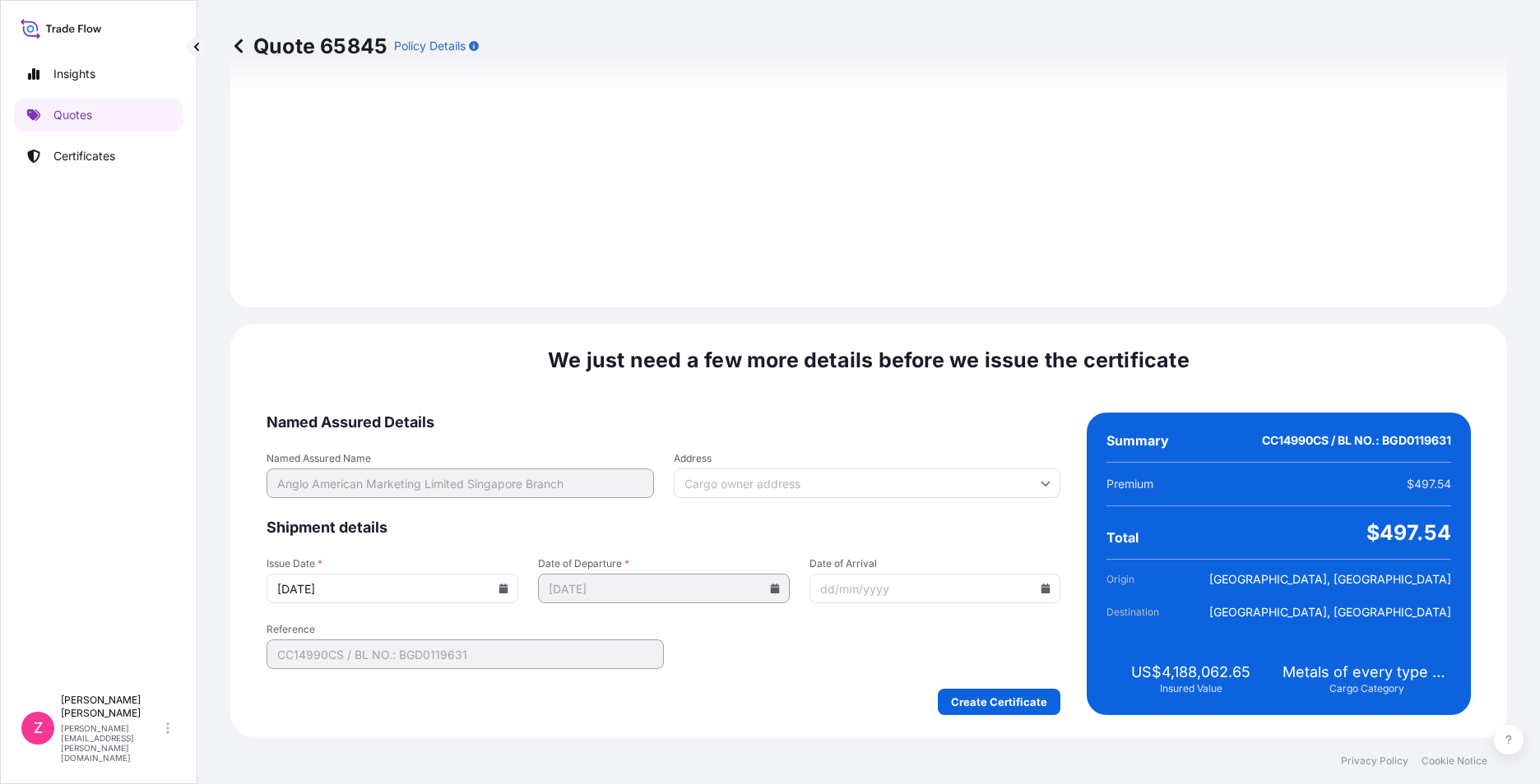
type input "[DATE]"
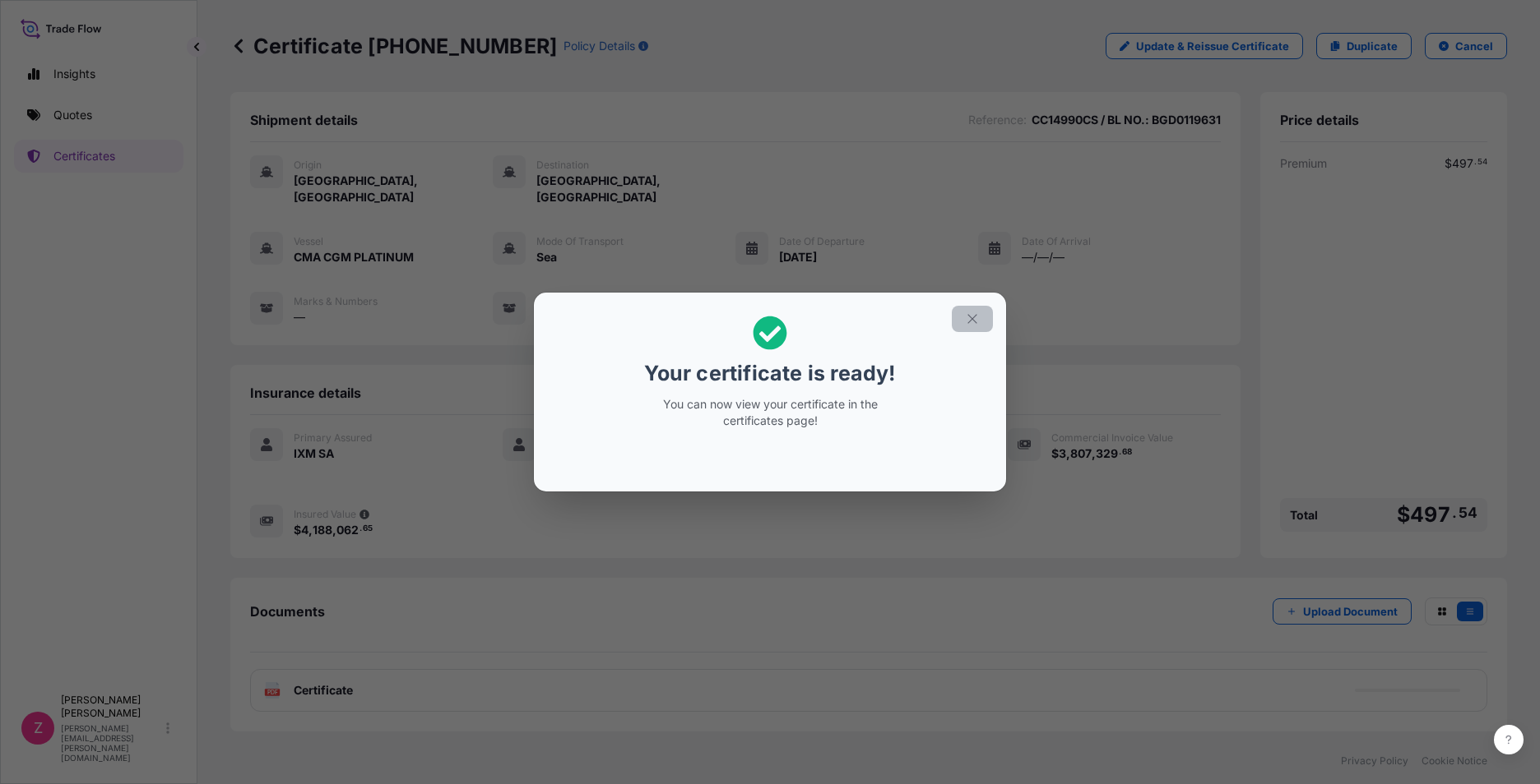
click at [974, 317] on icon "button" at bounding box center [972, 319] width 14 height 14
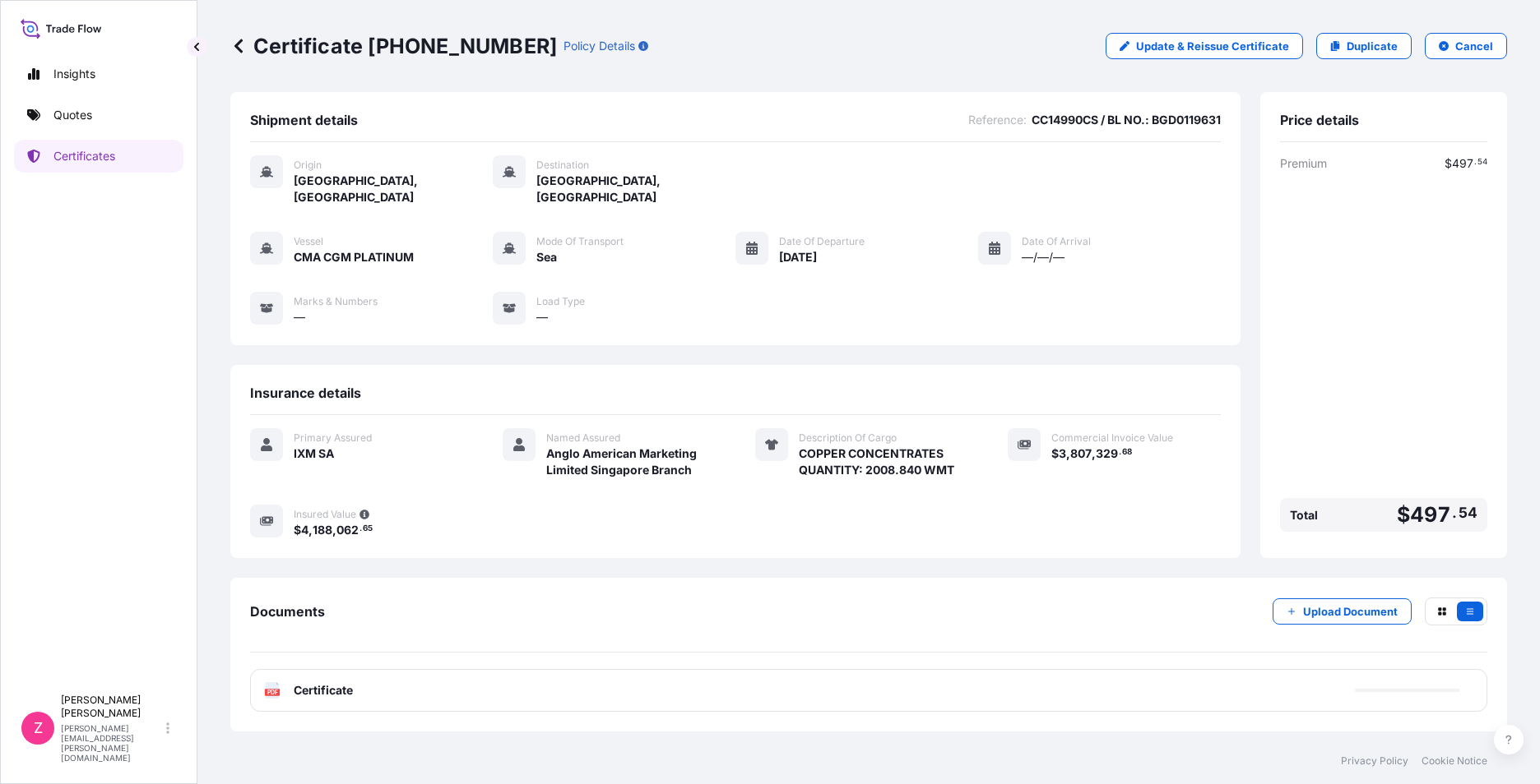
click at [971, 320] on div "Origin [GEOGRAPHIC_DATA], [GEOGRAPHIC_DATA] Destination [GEOGRAPHIC_DATA], [GEO…" at bounding box center [735, 249] width 971 height 214
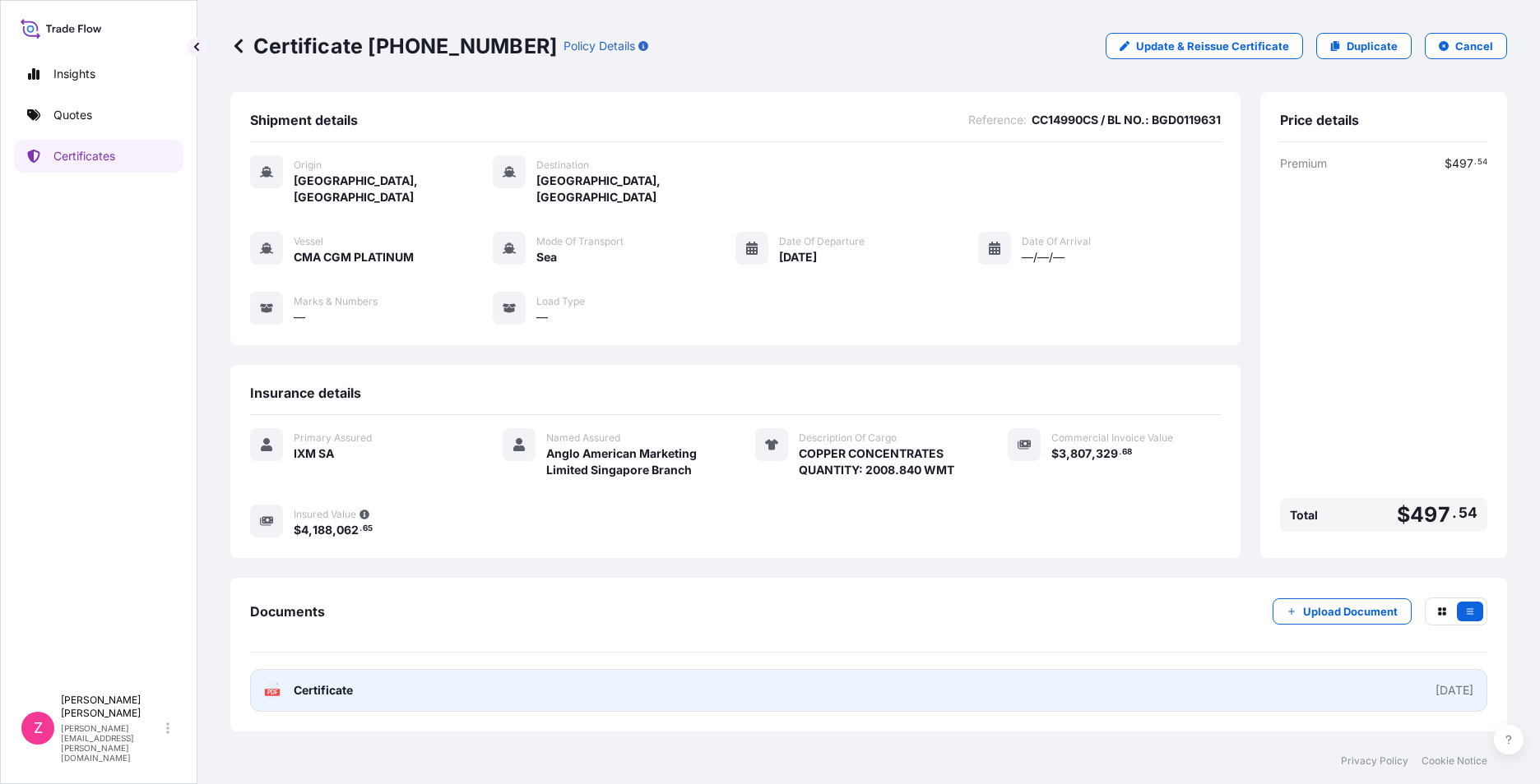
click at [343, 682] on span "Certificate" at bounding box center [323, 690] width 59 height 16
